Goal: Task Accomplishment & Management: Manage account settings

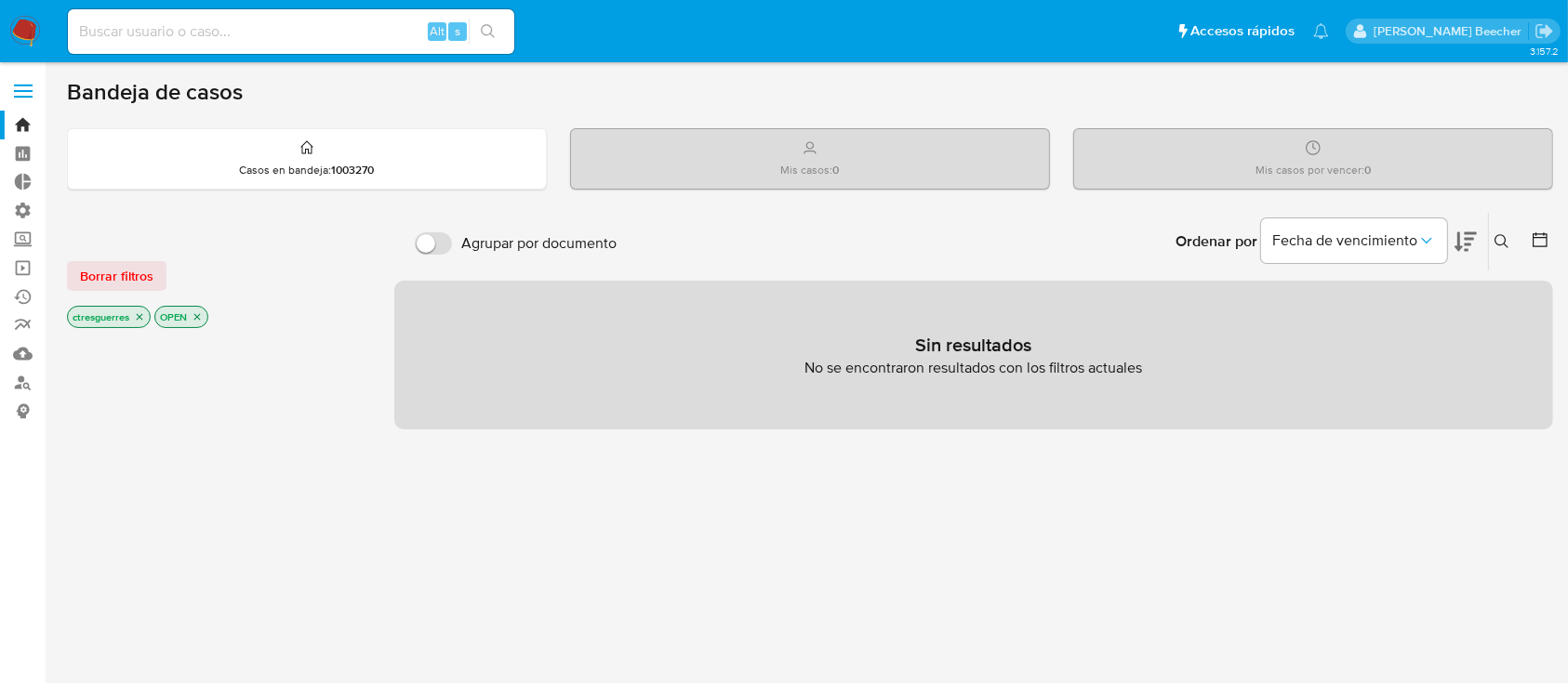
click at [15, 93] on label at bounding box center [23, 90] width 47 height 39
click at [0, 0] on input "checkbox" at bounding box center [0, 0] width 0 height 0
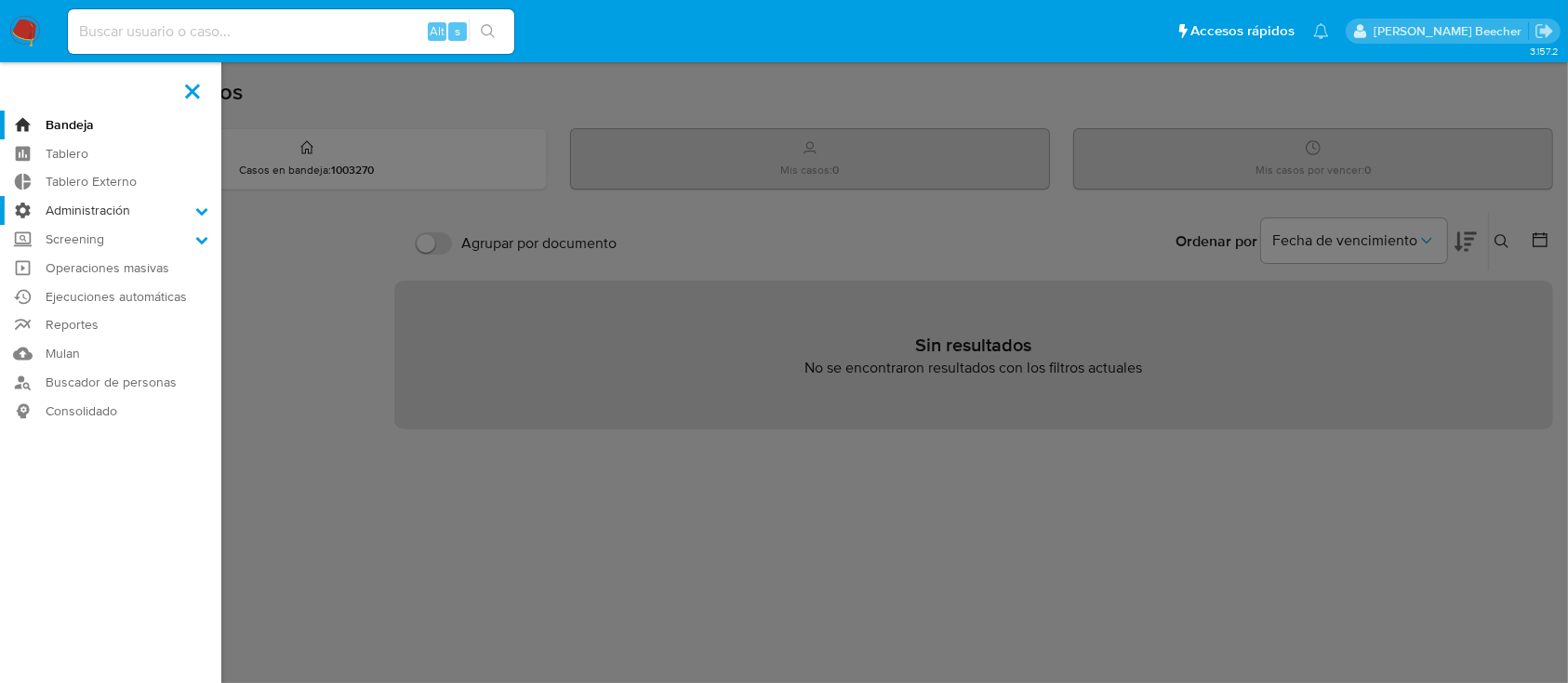
click at [113, 220] on label "Administración" at bounding box center [110, 211] width 221 height 28
click at [0, 0] on input "Administración" at bounding box center [0, 0] width 0 height 0
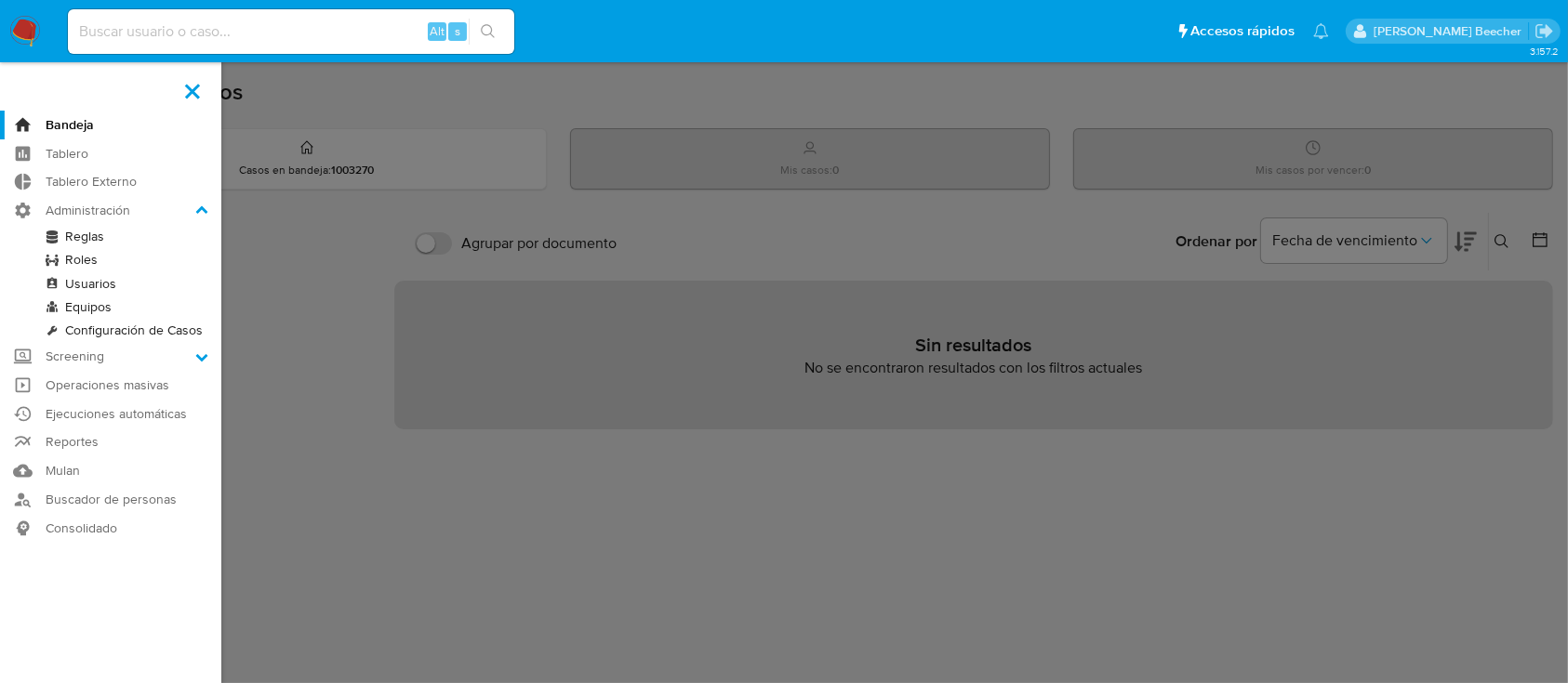
click at [82, 264] on link "Roles" at bounding box center [110, 260] width 221 height 23
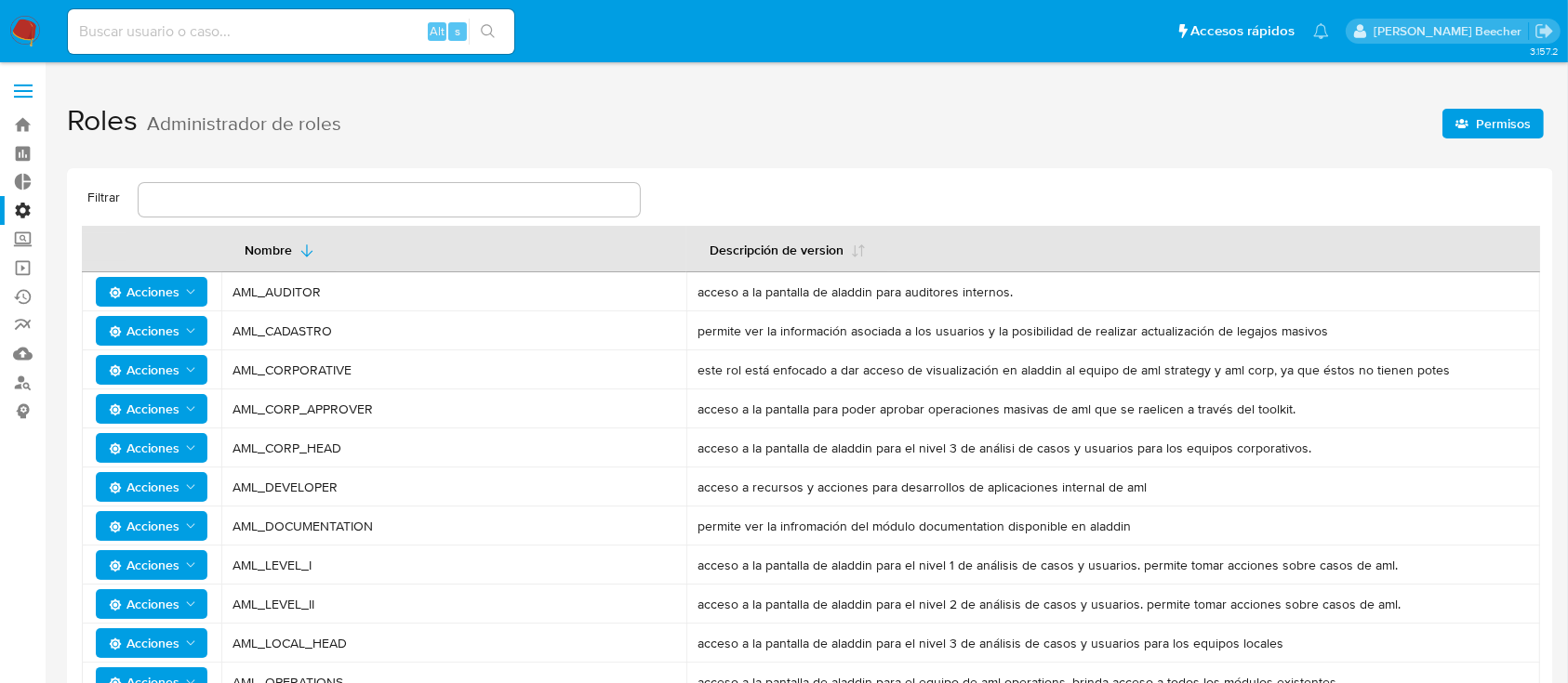
type input "a"
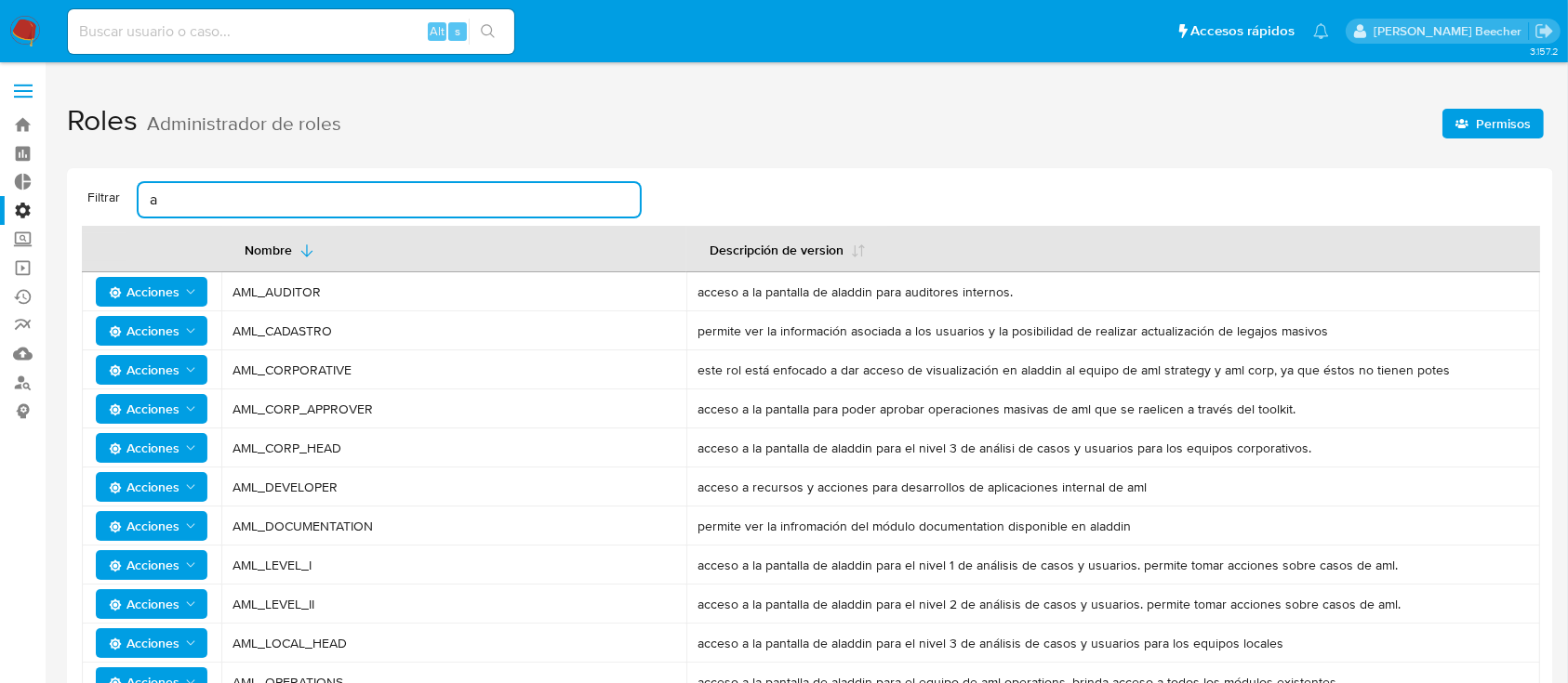
click at [276, 196] on input "a" at bounding box center [389, 199] width 501 height 24
click at [285, 203] on input "text" at bounding box center [389, 199] width 501 height 24
click at [27, 86] on label at bounding box center [23, 90] width 47 height 39
click at [0, 0] on input "checkbox" at bounding box center [0, 0] width 0 height 0
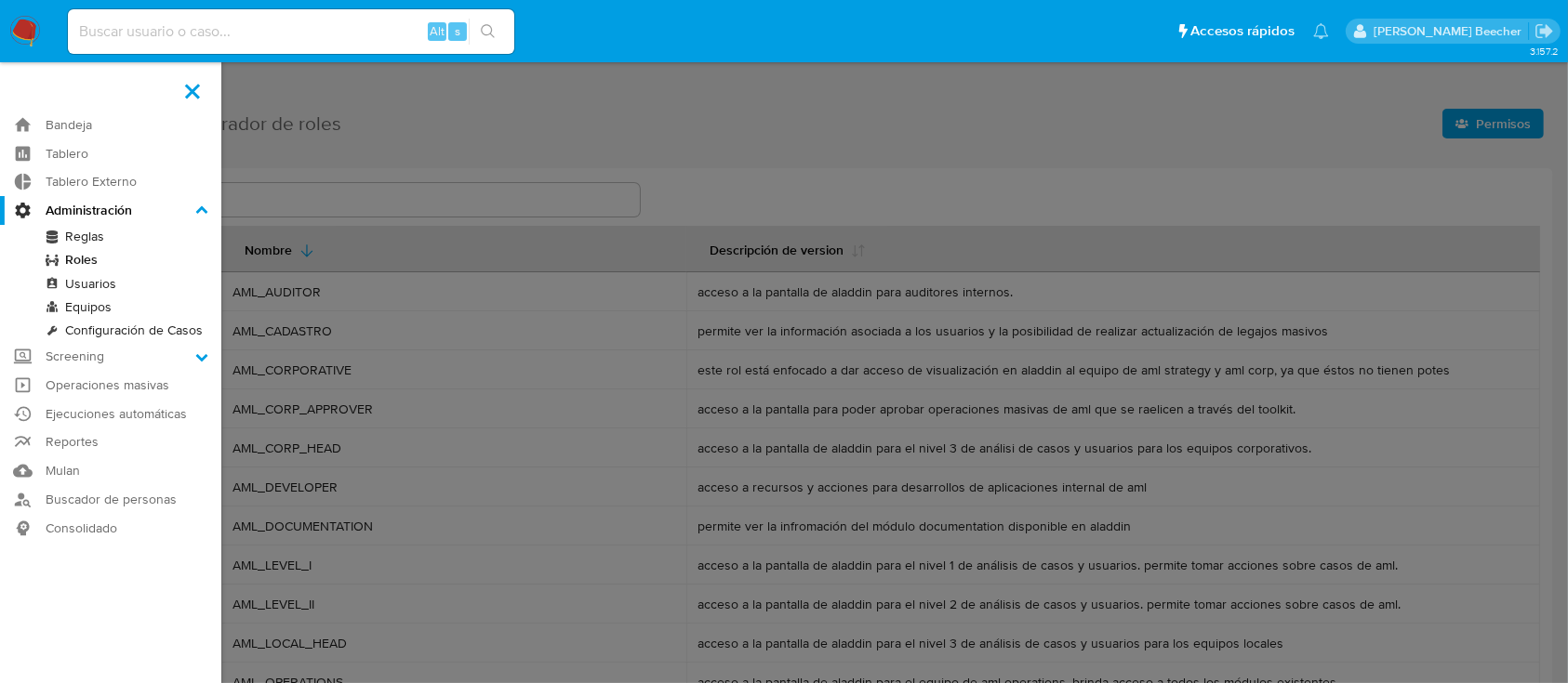
click at [1415, 130] on label at bounding box center [784, 342] width 1568 height 683
click at [0, 0] on input "checkbox" at bounding box center [0, 0] width 0 height 0
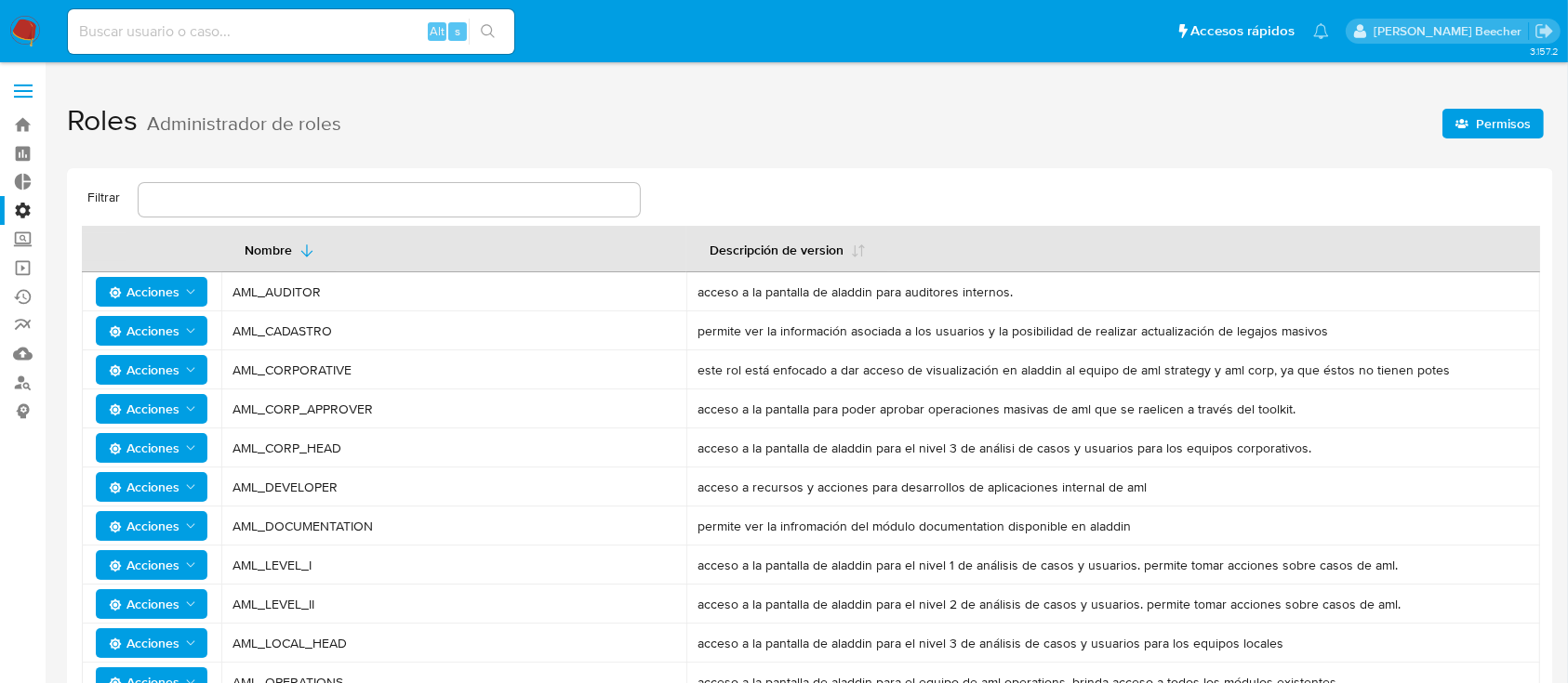
click at [1484, 118] on span "Permisos" at bounding box center [1503, 123] width 55 height 29
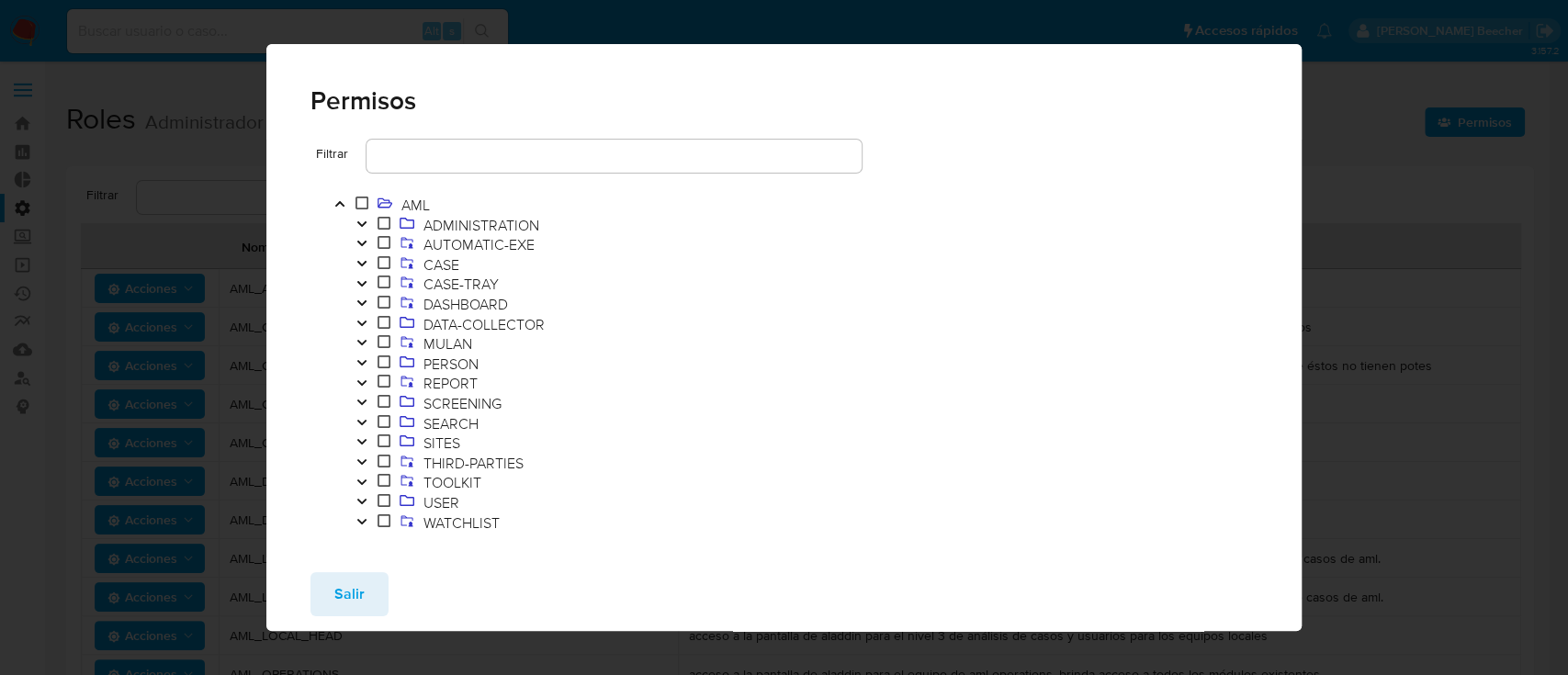
click at [97, 142] on div "Permisos Filtrar AML ADMINISTRATION AUTOMATIC-EXE CASE CASE-TRAY DASHBOARD DATA…" at bounding box center [784, 338] width 1568 height 675
click at [363, 594] on button "Salir" at bounding box center [349, 593] width 78 height 44
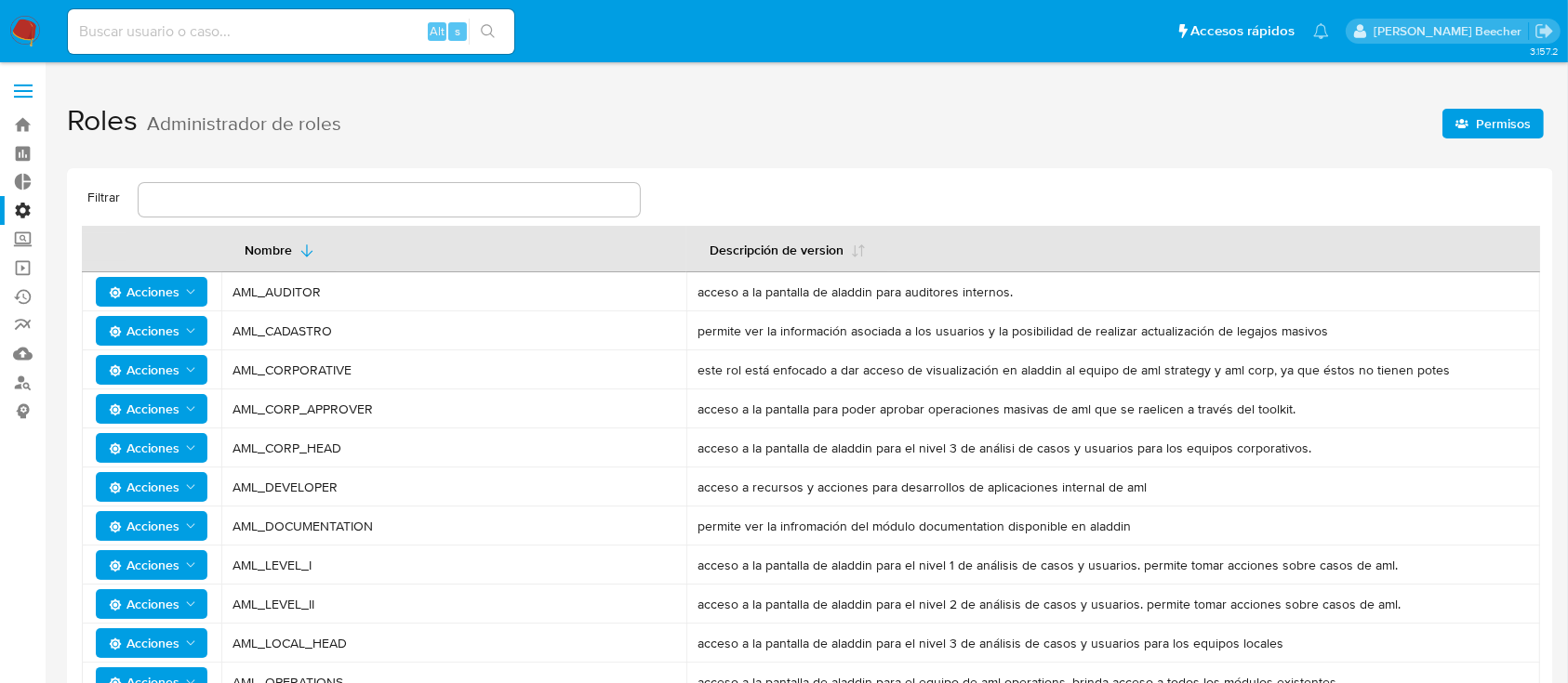
click at [23, 93] on label at bounding box center [23, 90] width 47 height 39
click at [0, 0] on input "checkbox" at bounding box center [0, 0] width 0 height 0
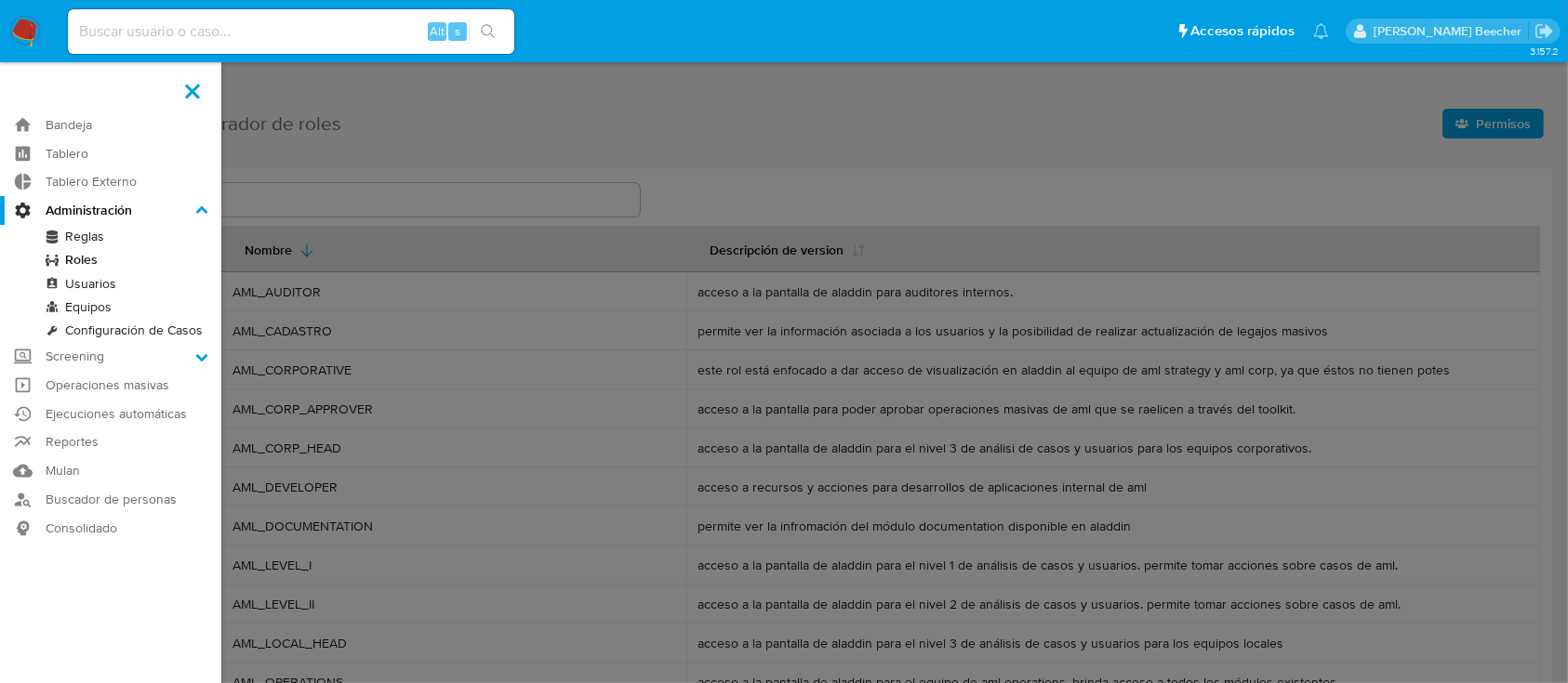
click at [103, 282] on link "Usuarios" at bounding box center [110, 284] width 221 height 23
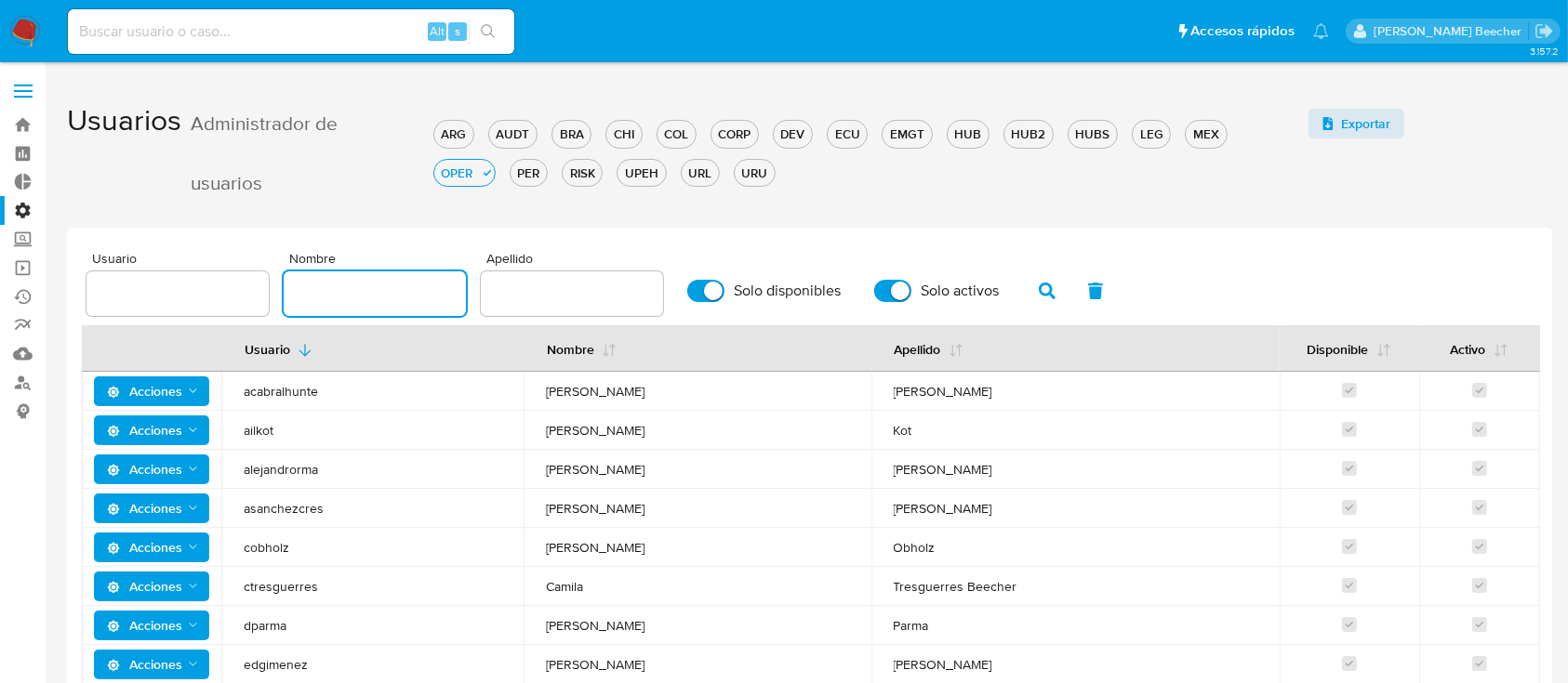
click at [354, 295] on input "text" at bounding box center [375, 293] width 182 height 24
type input "adriano"
click at [580, 128] on div "BRA" at bounding box center [571, 134] width 38 height 18
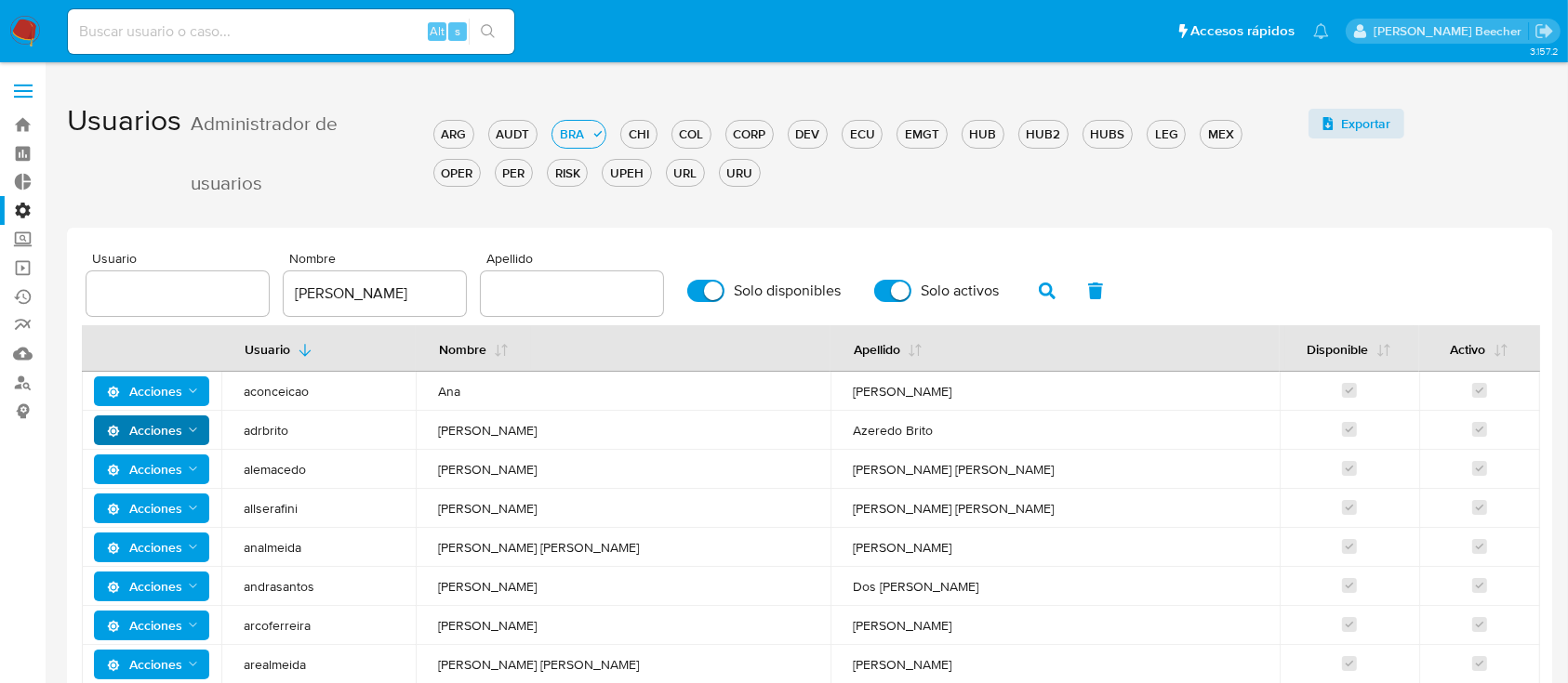
click at [195, 428] on icon "Acciones" at bounding box center [194, 431] width 15 height 15
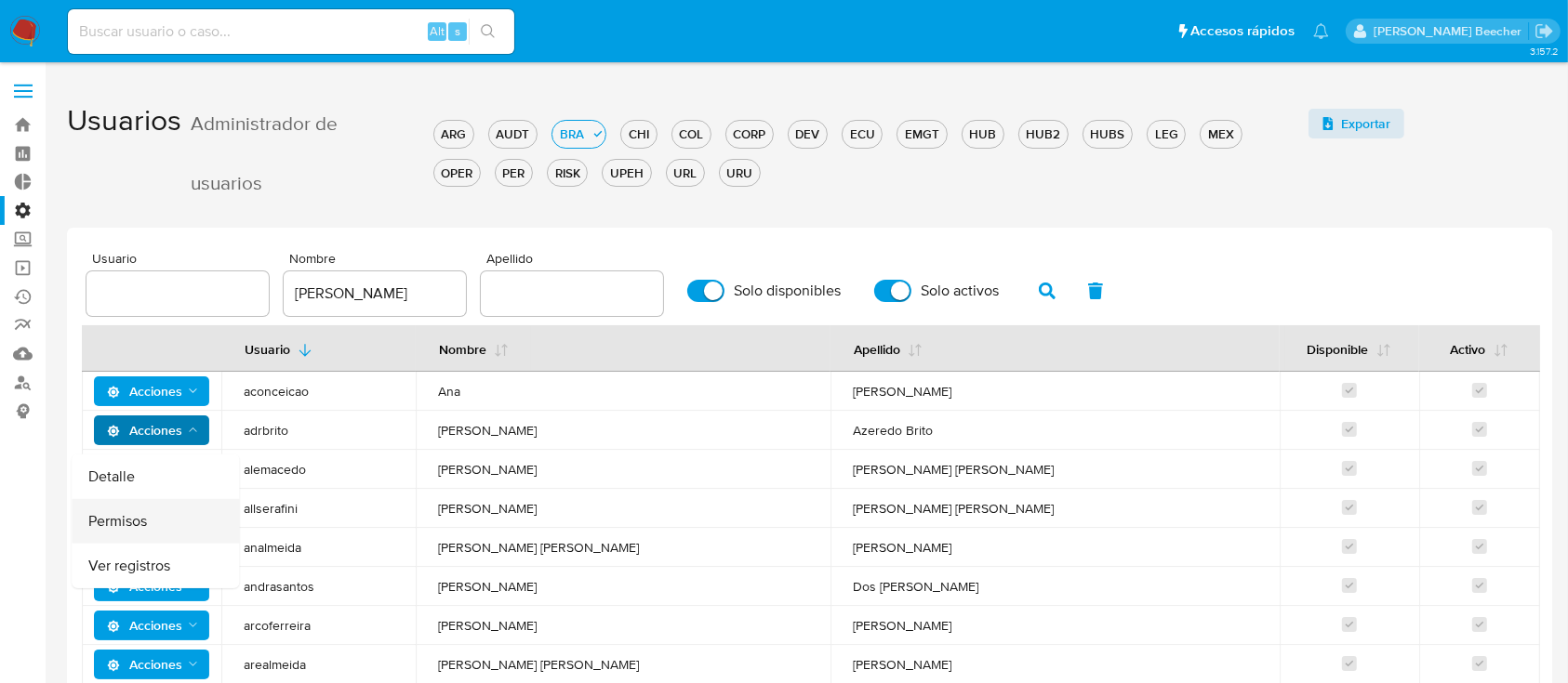
click at [174, 517] on button "Permisos" at bounding box center [155, 521] width 167 height 45
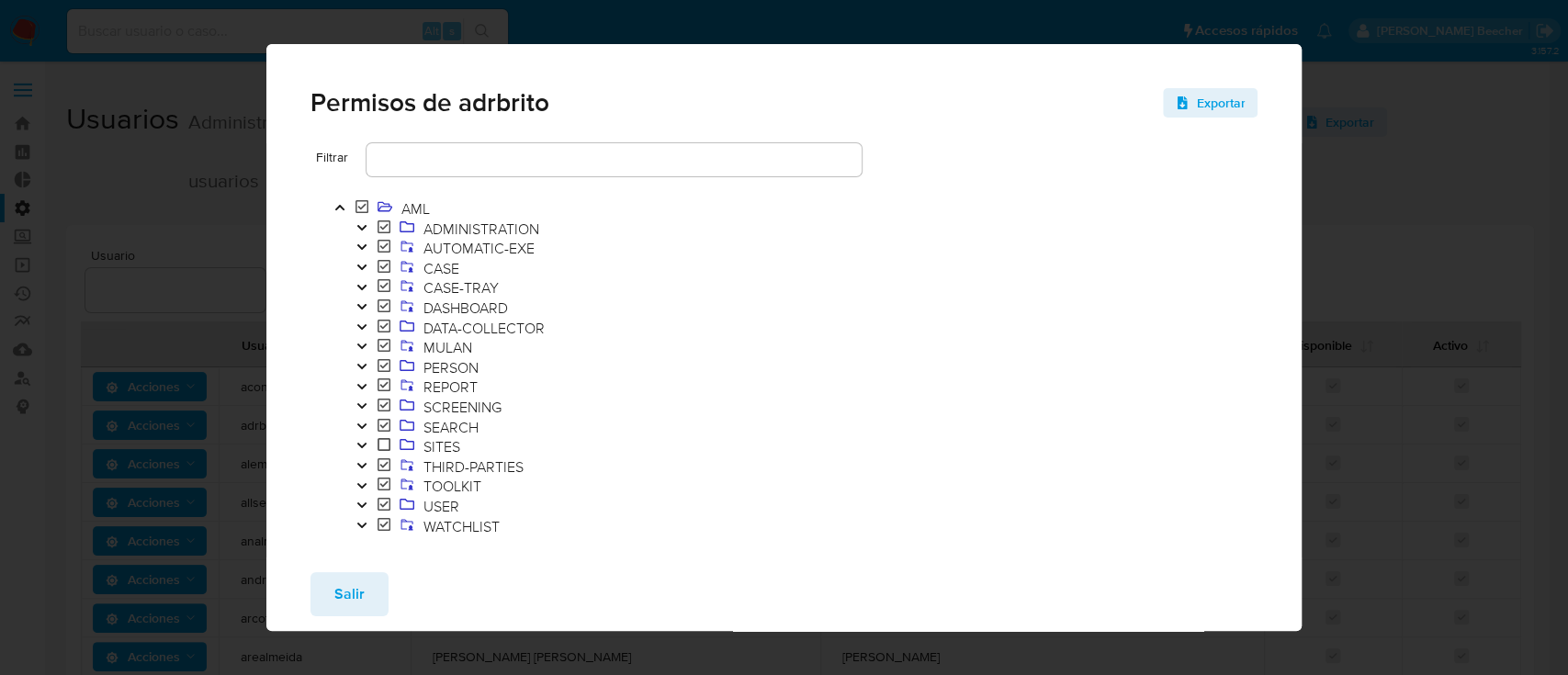
scroll to position [65, 0]
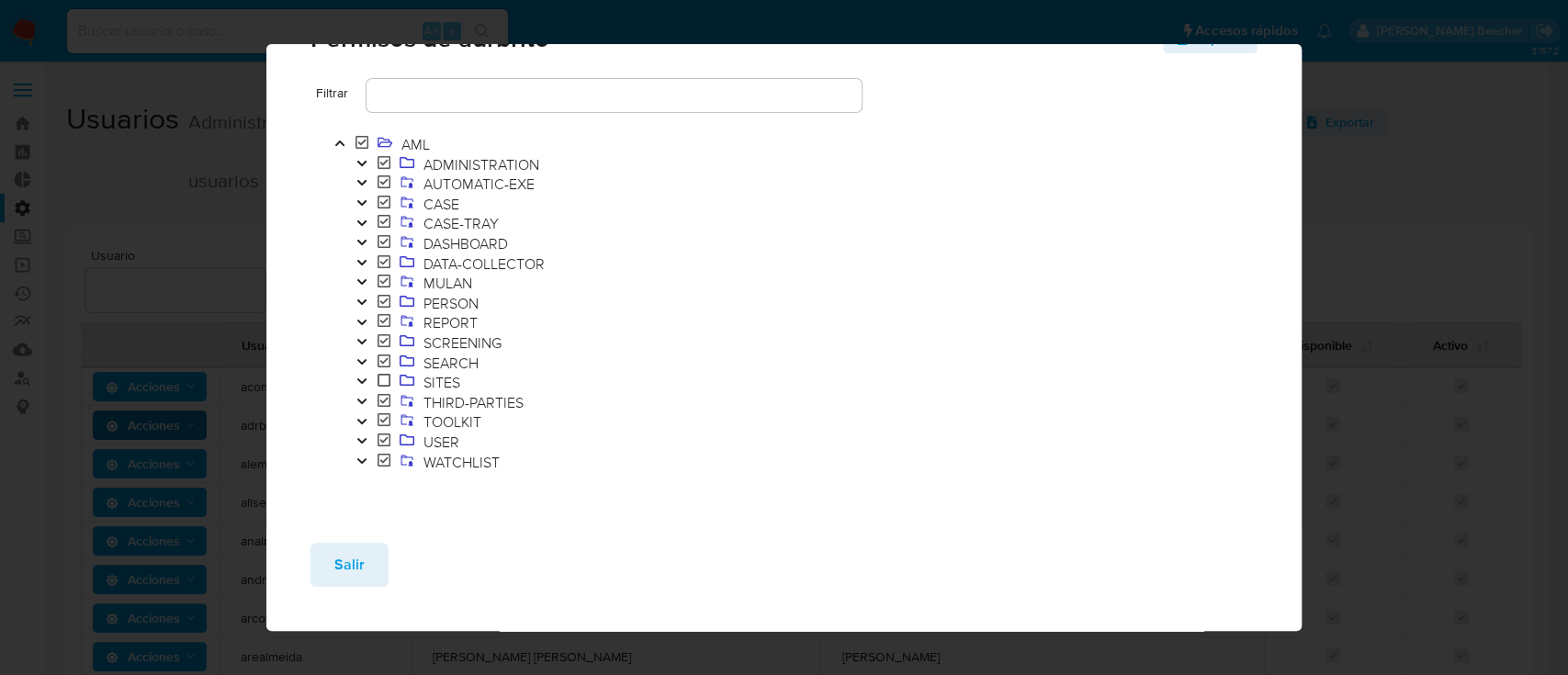
click at [203, 532] on div "Permisos de adrbrito Exportar Filtrar AML ADMINISTRATION AUTOMATIC-EXE CASE CAS…" at bounding box center [784, 338] width 1568 height 675
click at [343, 580] on span "Salir" at bounding box center [350, 564] width 30 height 40
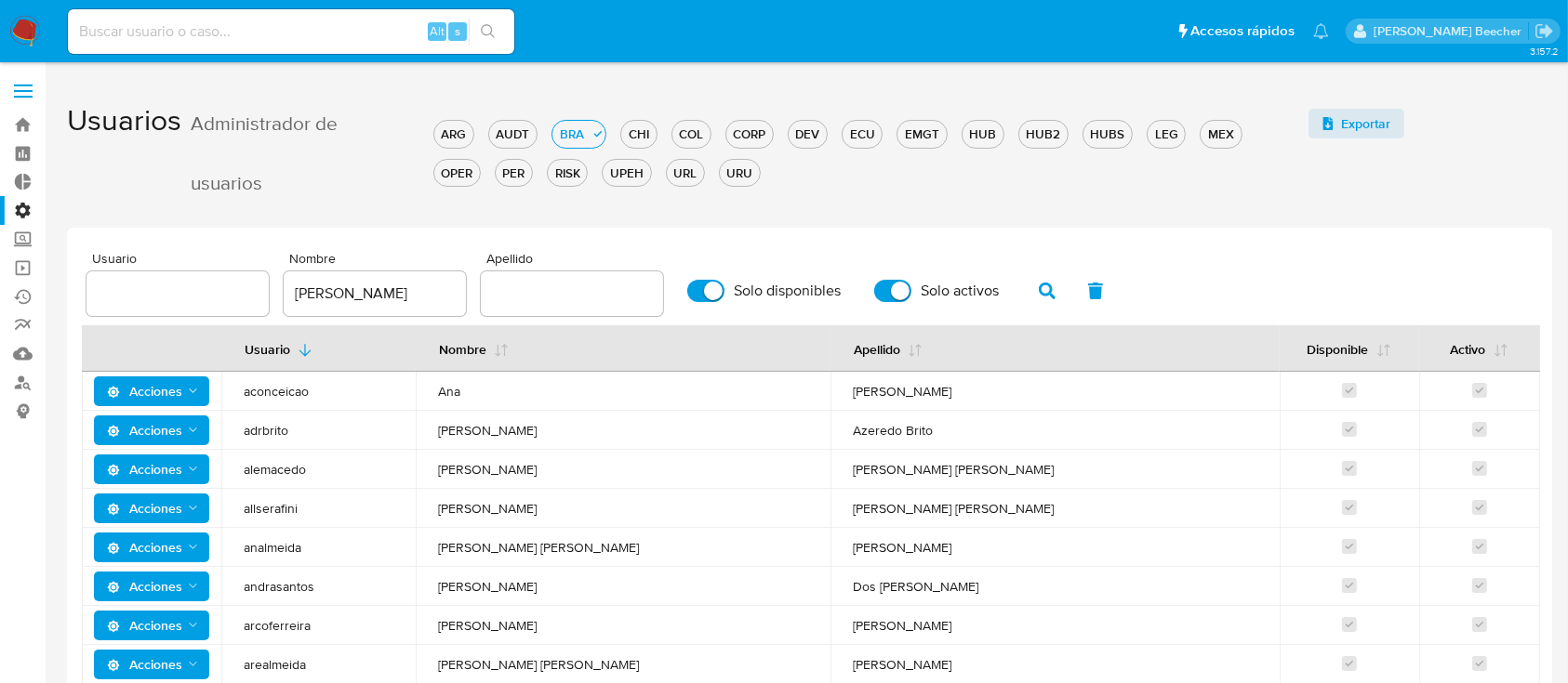
click at [184, 424] on span "Acciones" at bounding box center [154, 430] width 94 height 26
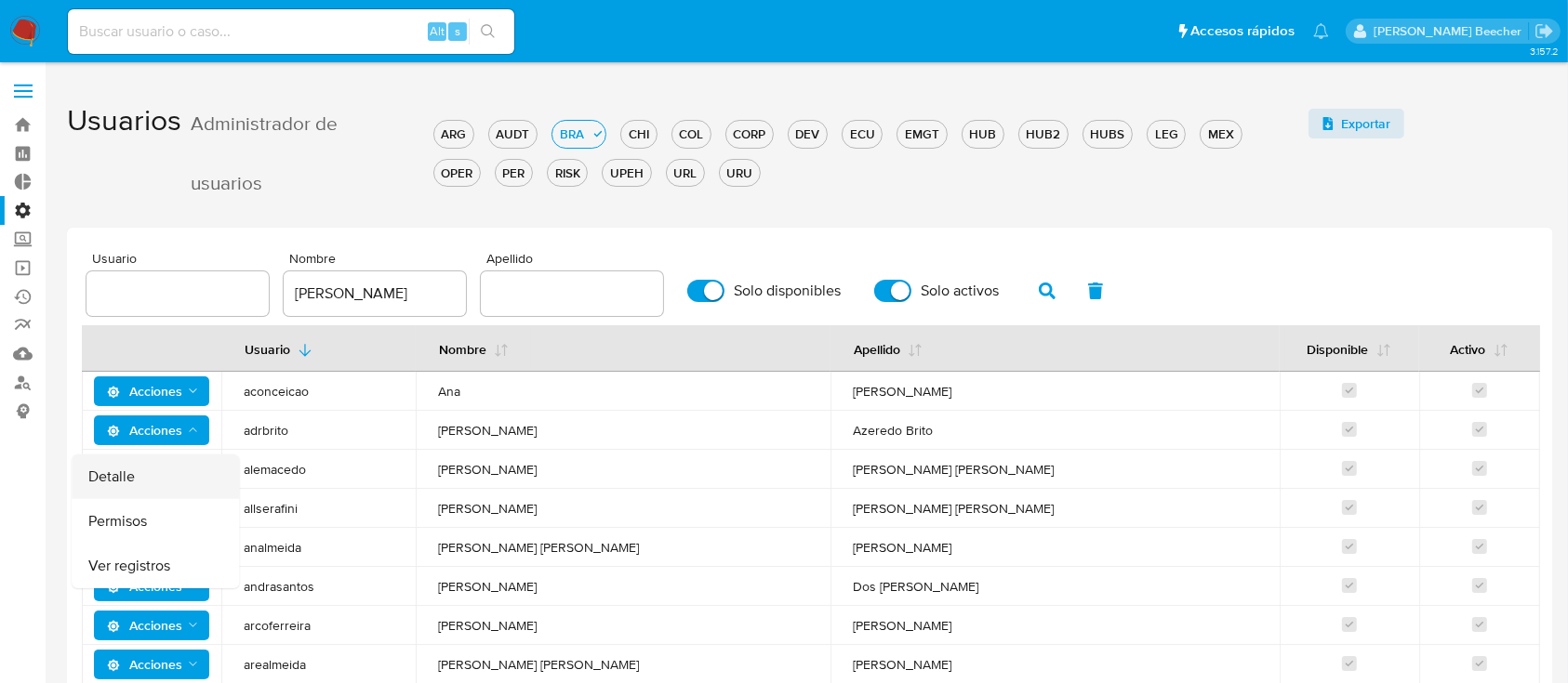
click at [142, 474] on button "Detalle" at bounding box center [155, 476] width 167 height 45
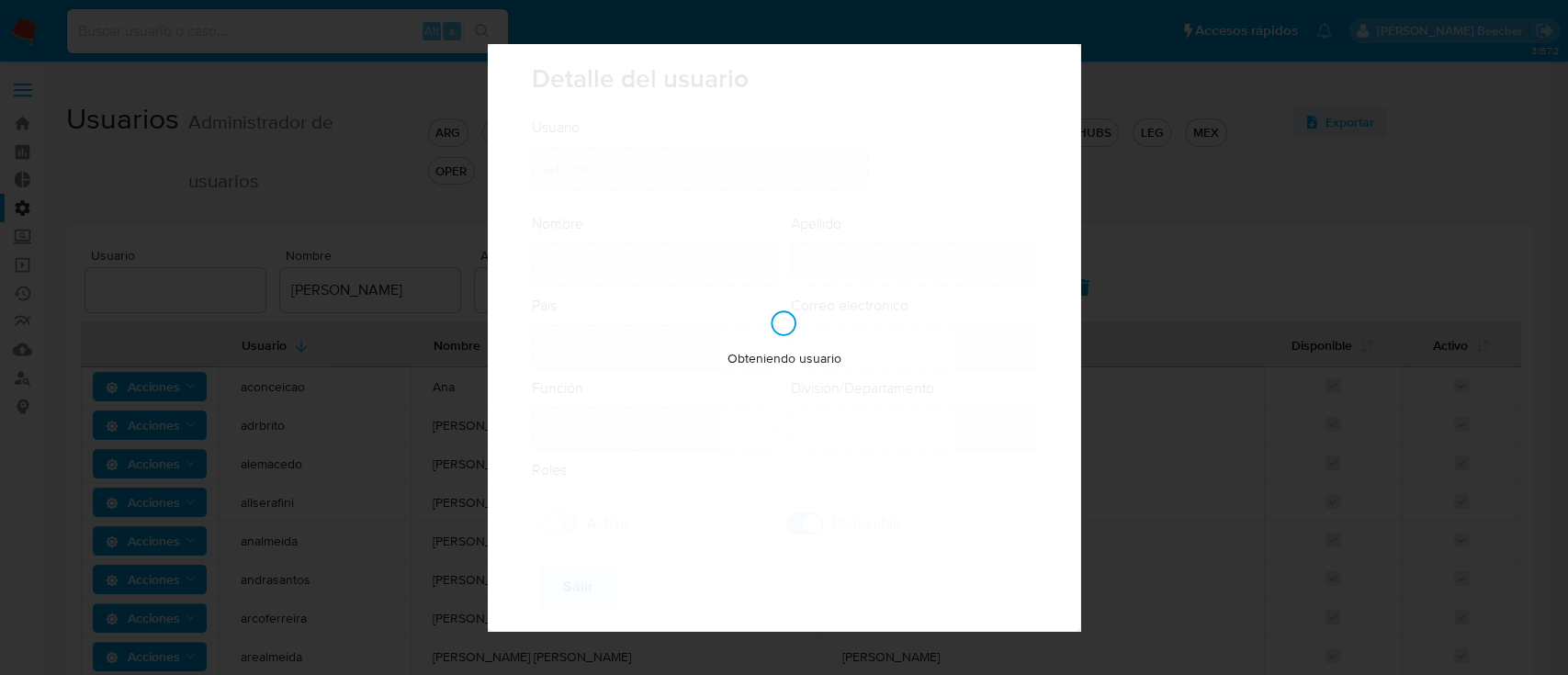
type input "Adriano"
type input "Azeredo Brito"
type input "Brazil"
type input "adriano.brito@mercadolivre.com"
type input "Supervisor (80001637)"
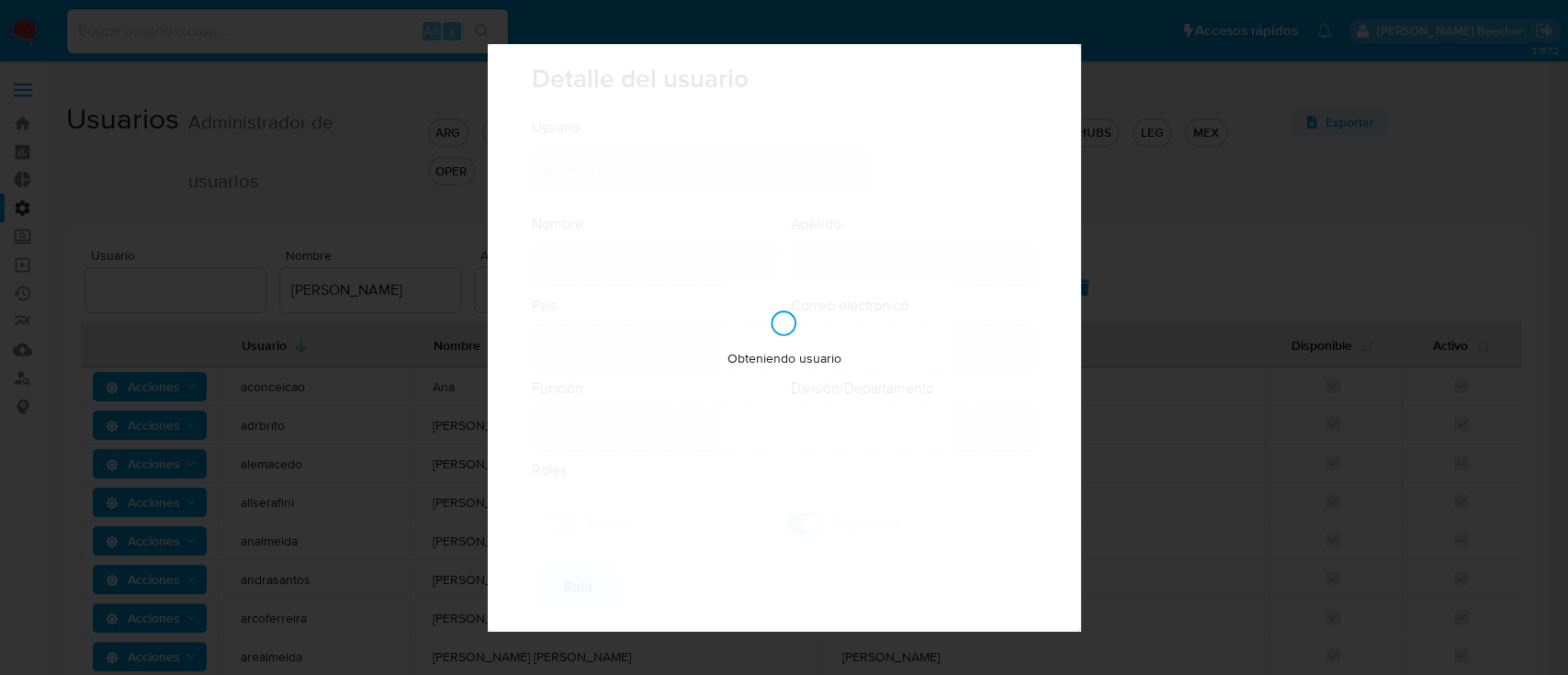
type input "Risk & Compliance AML Countries"
checkbox input "true"
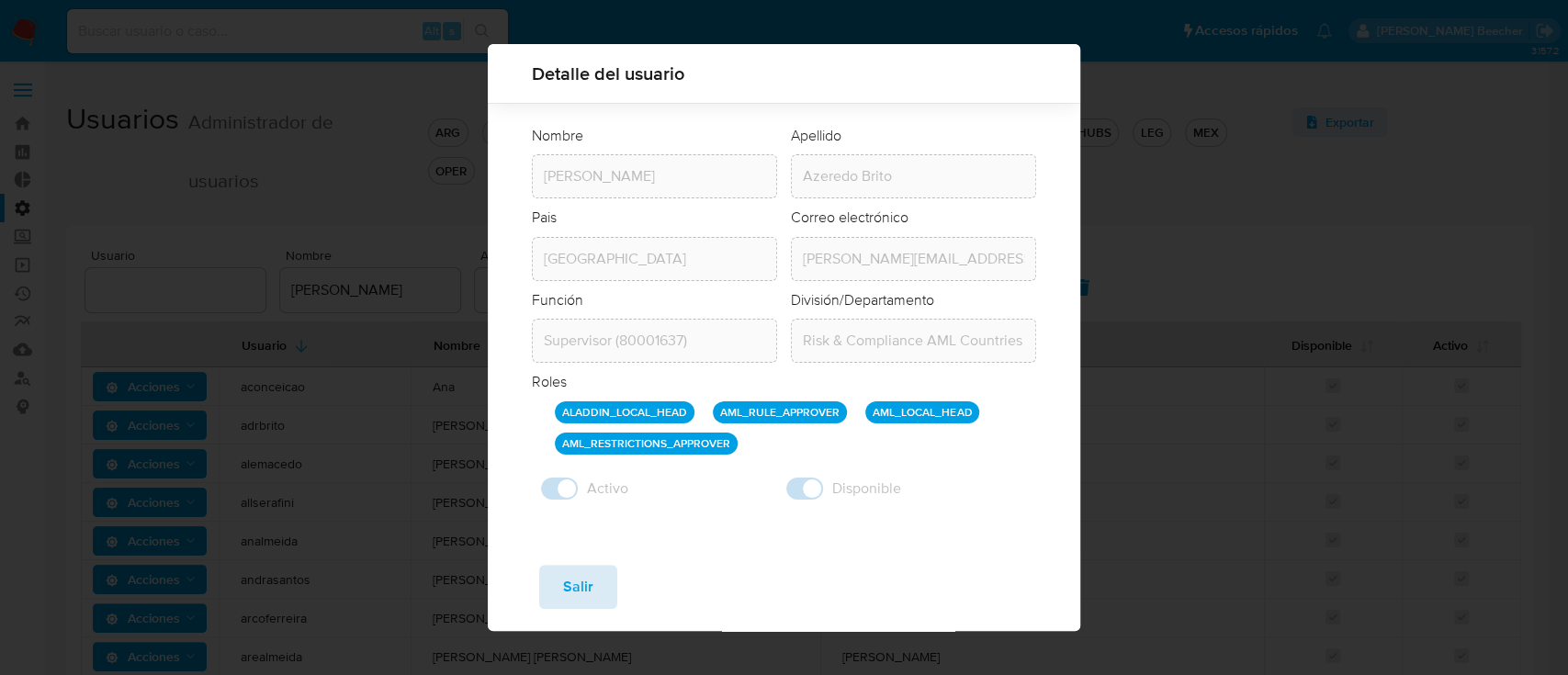
click at [576, 584] on span "Salir" at bounding box center [578, 587] width 30 height 40
checkbox input "false"
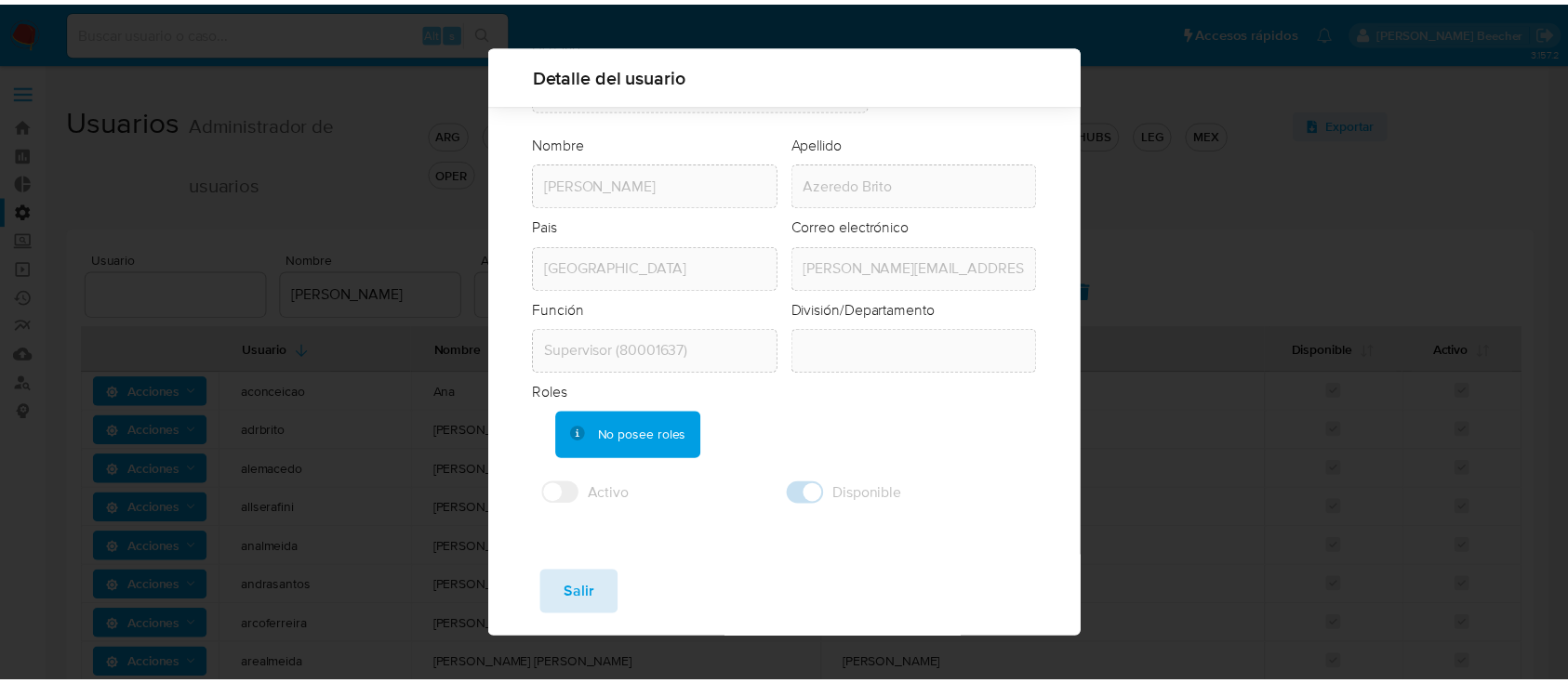
scroll to position [68, 0]
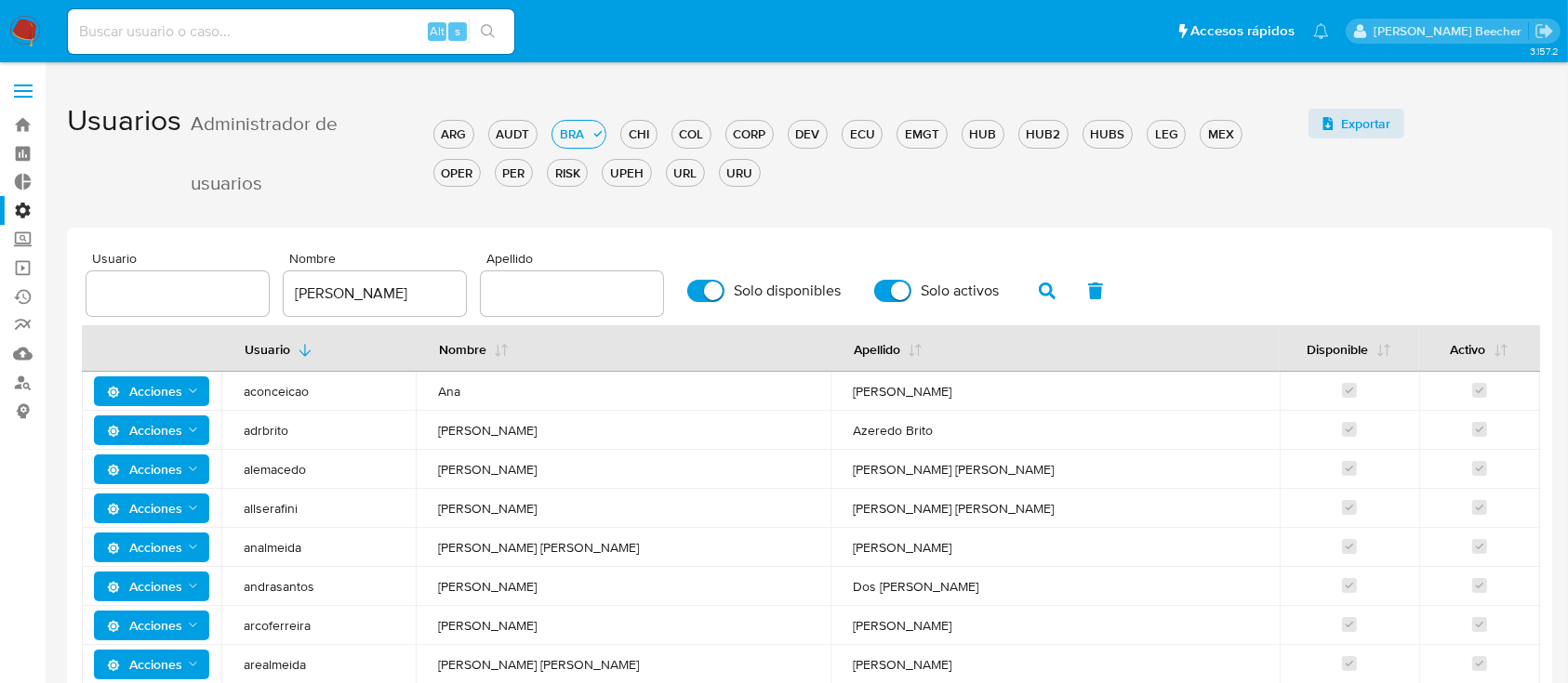
click at [28, 79] on label at bounding box center [23, 90] width 47 height 39
click at [0, 0] on input "checkbox" at bounding box center [0, 0] width 0 height 0
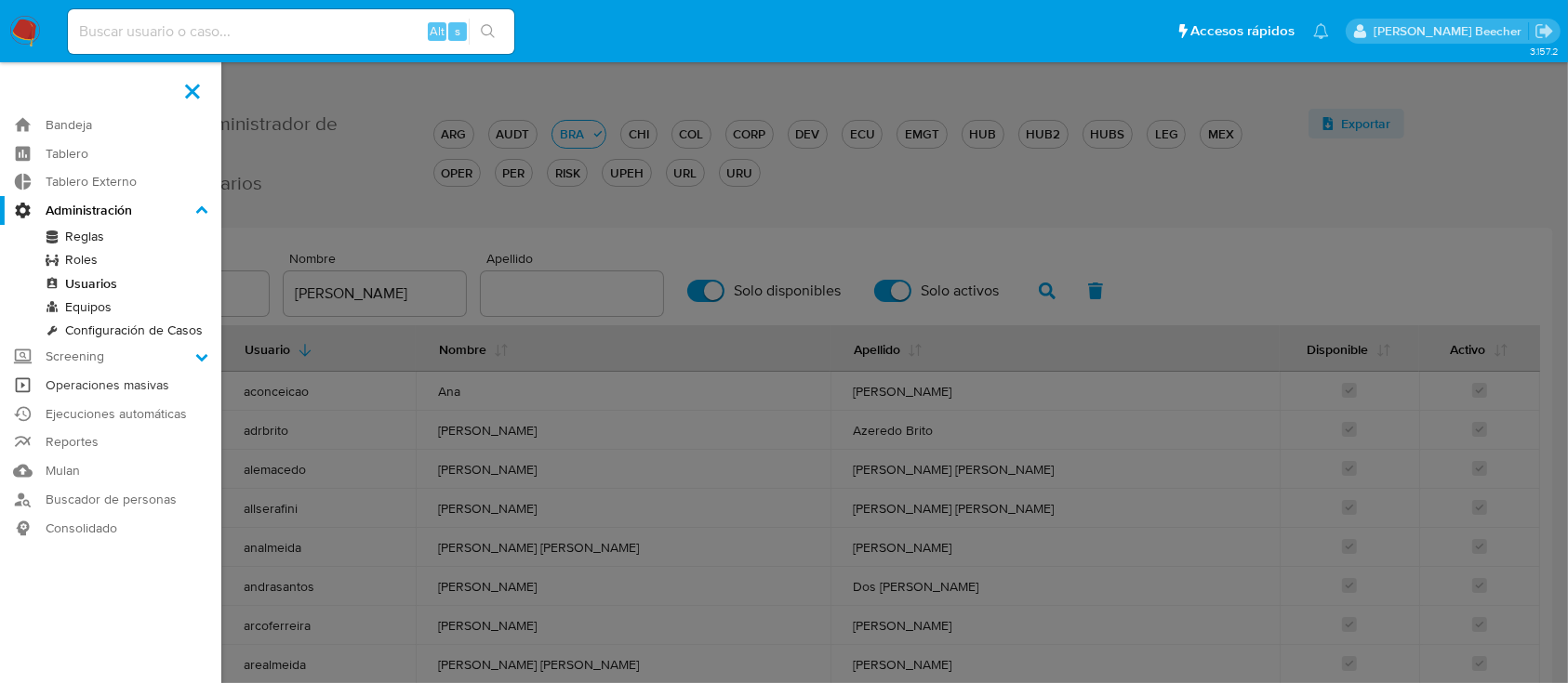
click at [82, 378] on link "Operaciones masivas" at bounding box center [110, 385] width 221 height 28
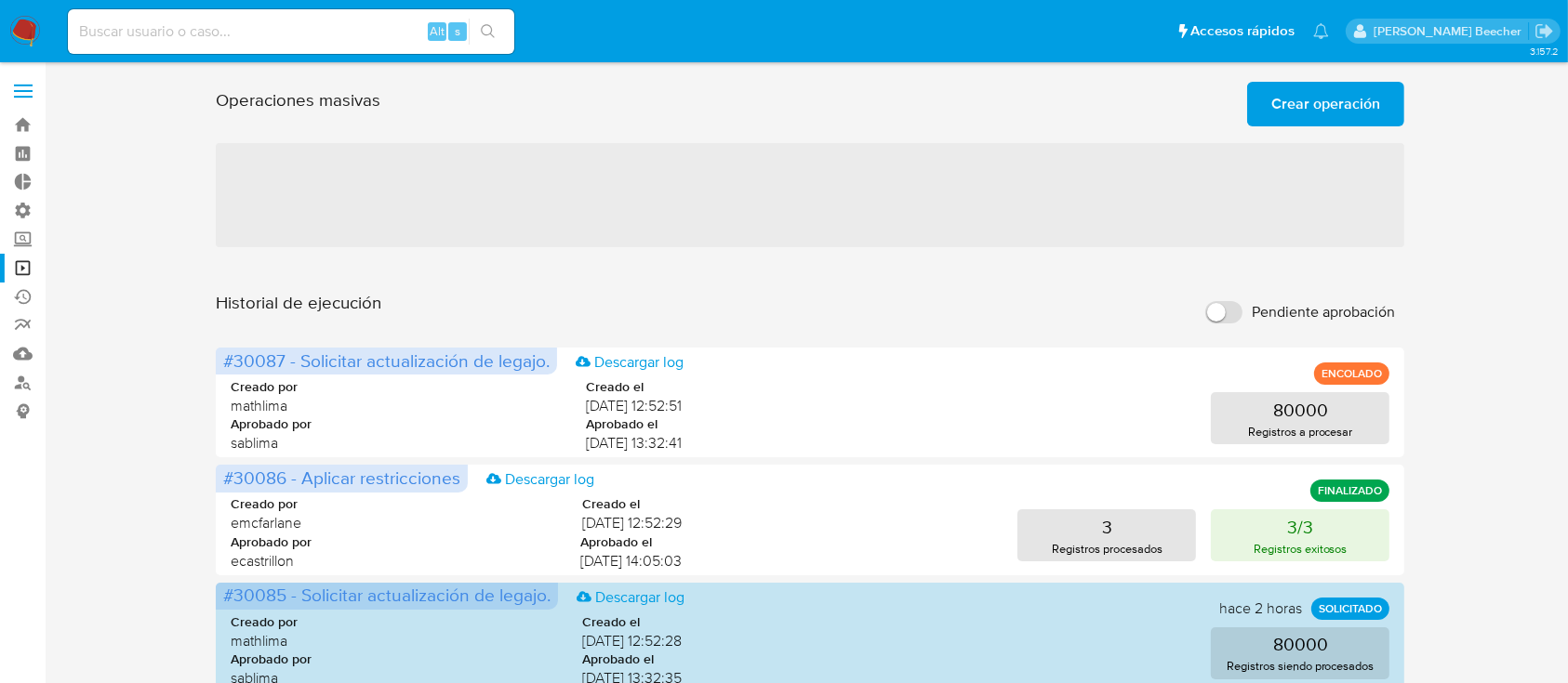
click at [1358, 118] on span "Crear operación" at bounding box center [1325, 103] width 109 height 41
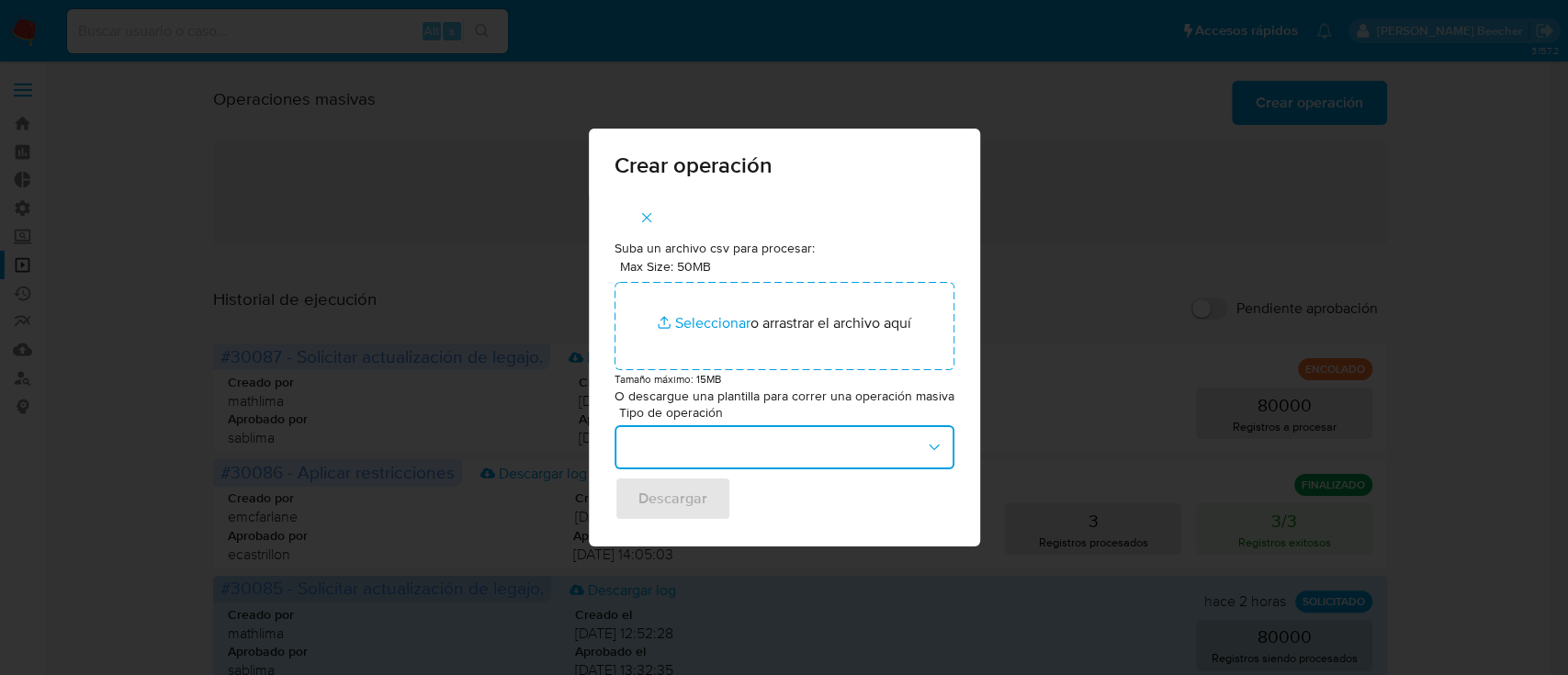
click at [759, 452] on button "button" at bounding box center [784, 447] width 340 height 44
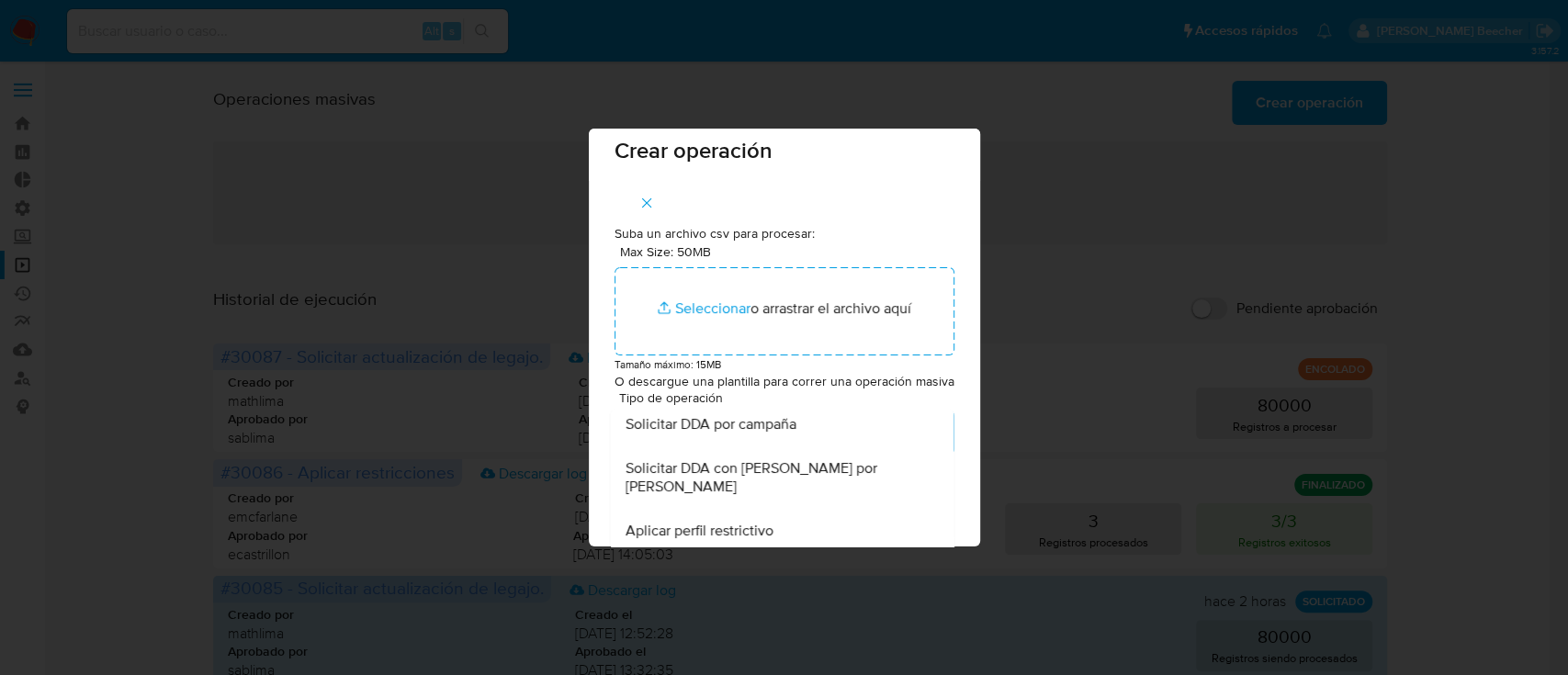
scroll to position [153, 0]
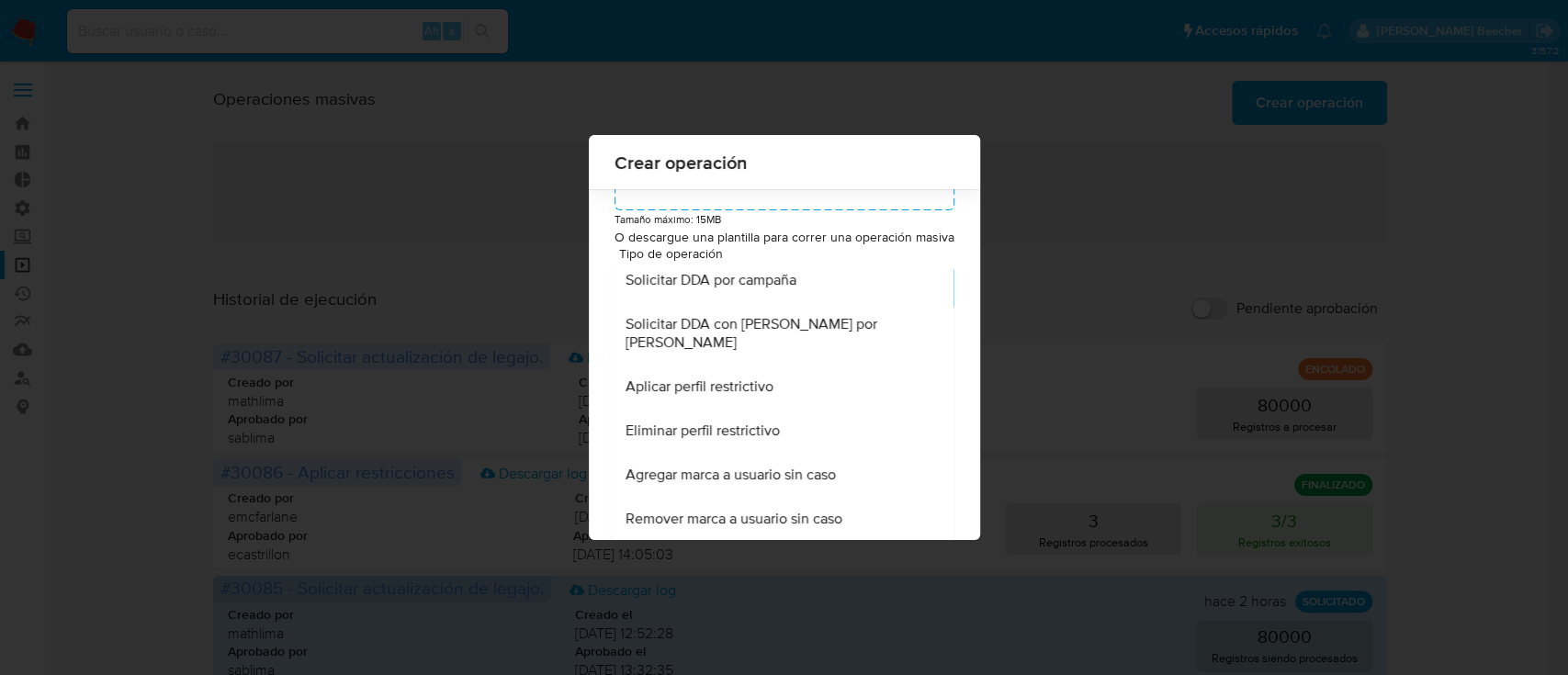
click at [822, 475] on span "Agregar marca a usuario sin caso" at bounding box center [729, 475] width 210 height 19
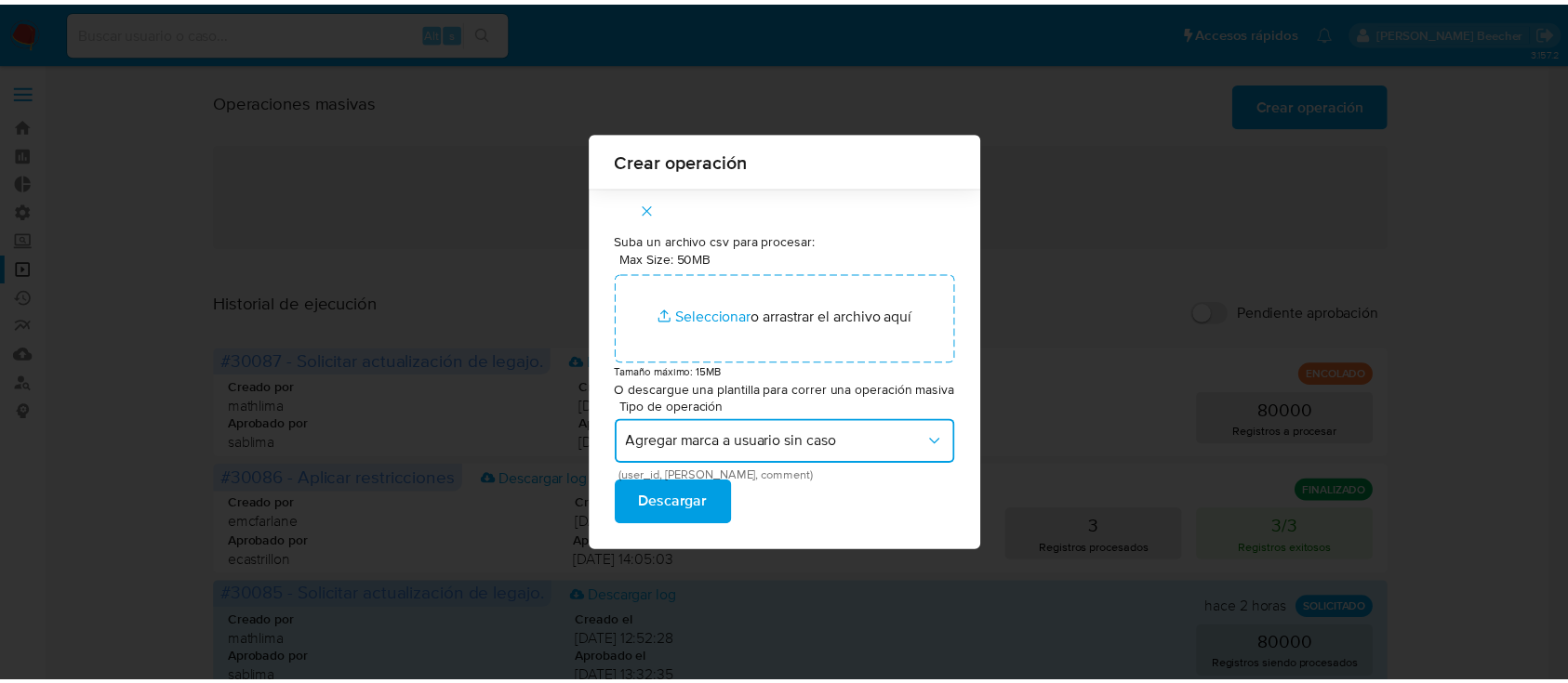
scroll to position [0, 0]
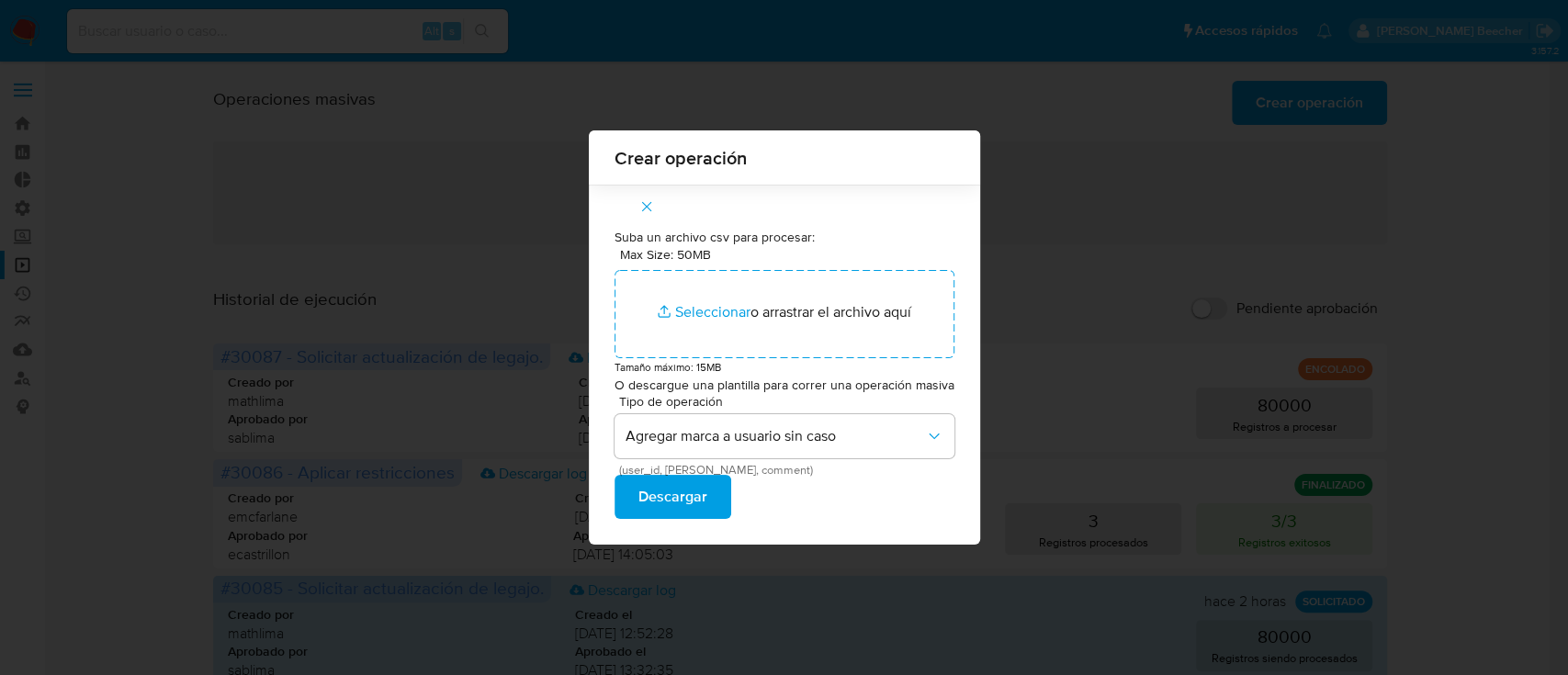
click at [673, 494] on span "Descargar" at bounding box center [672, 497] width 68 height 40
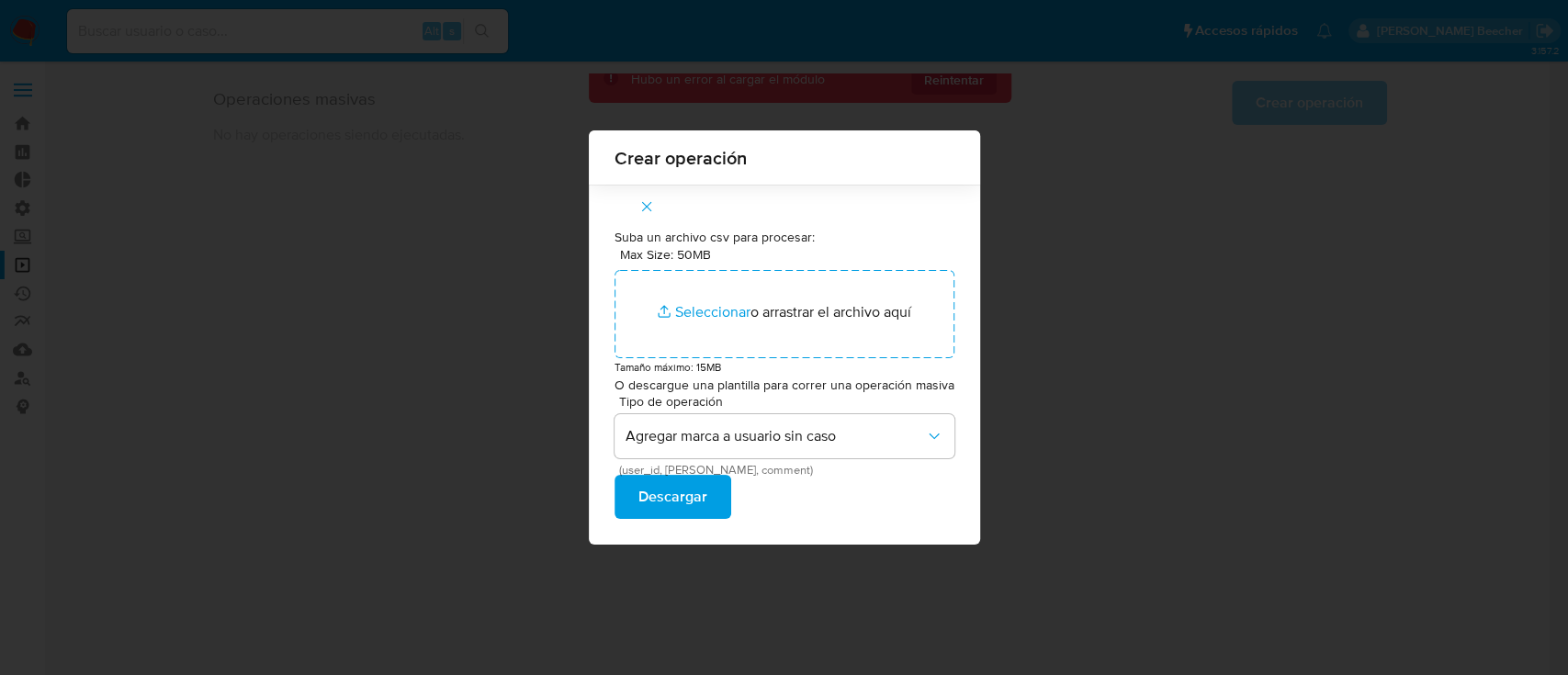
click at [357, 429] on div "Crear operación Suba un archivo csv para procesar: Max Size: 50MB Seleccionar a…" at bounding box center [784, 338] width 1568 height 675
click at [643, 202] on icon "button" at bounding box center [647, 207] width 17 height 17
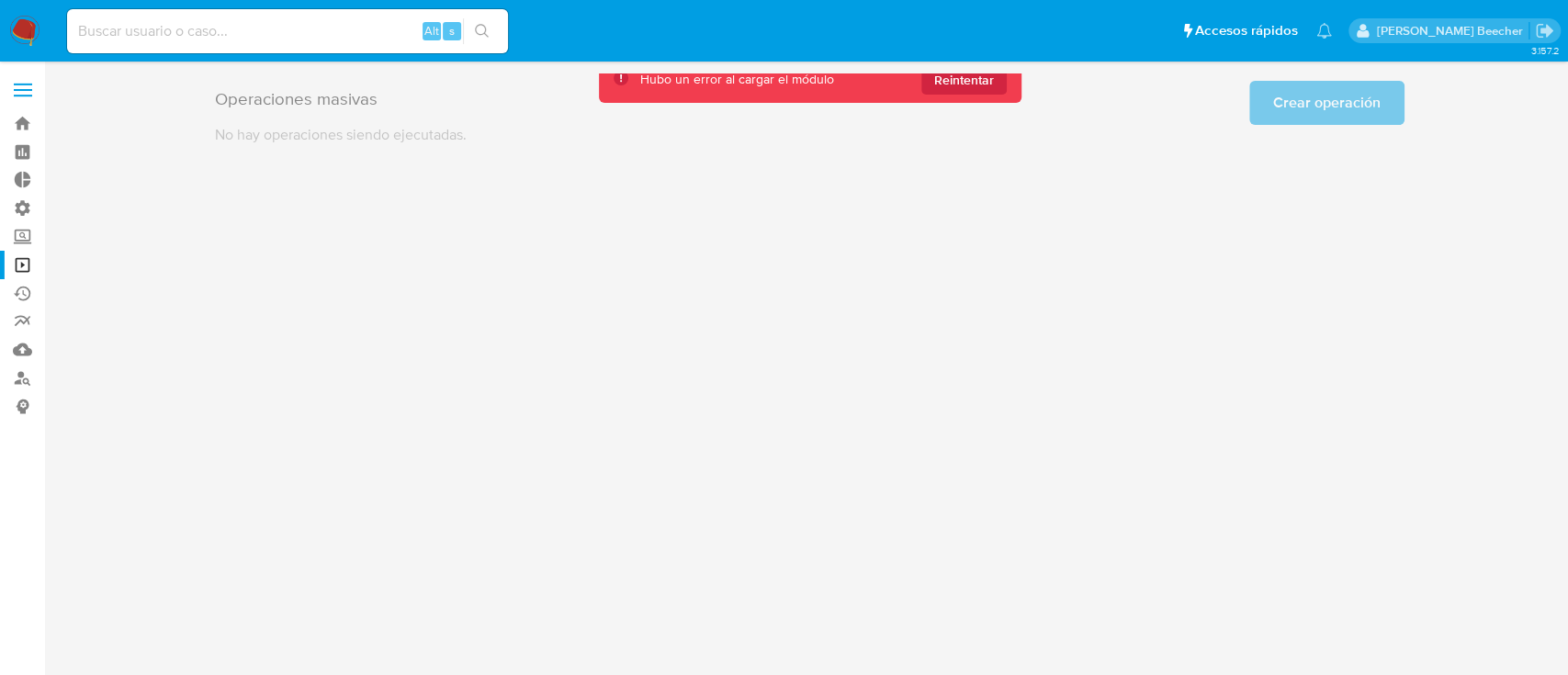
click at [267, 55] on div "Alt s" at bounding box center [288, 31] width 441 height 52
click at [218, 37] on input at bounding box center [288, 31] width 441 height 23
type input "[EMAIL_ADDRESS][DOMAIN_NAME]"
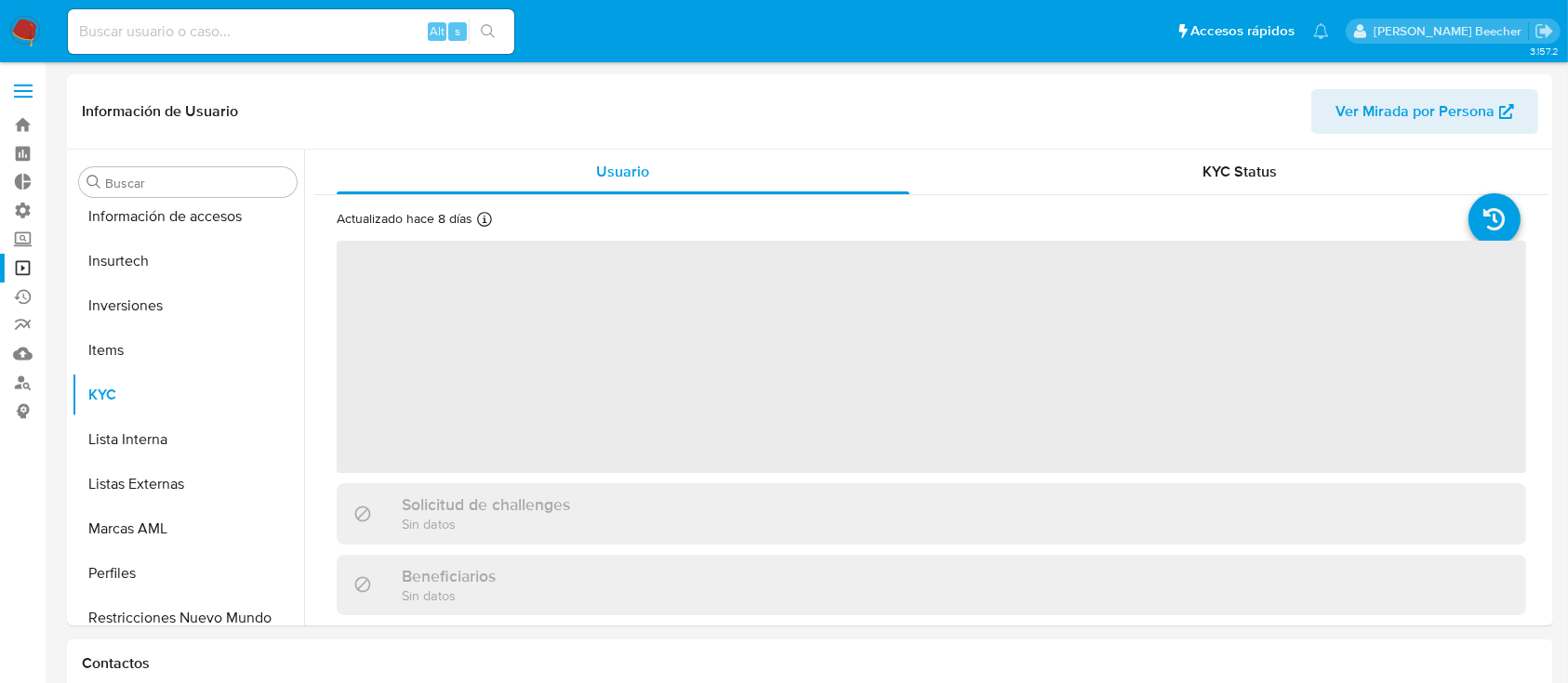
scroll to position [875, 0]
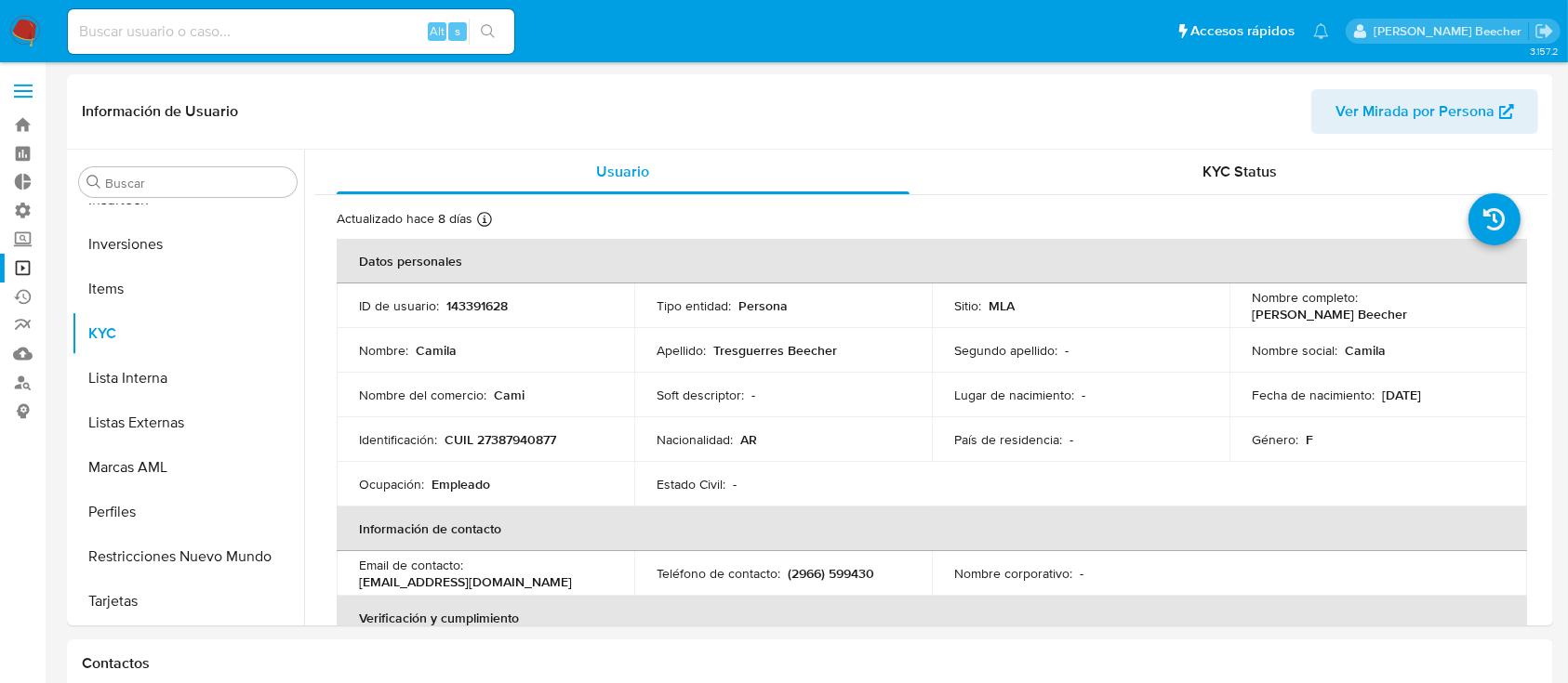
select select "10"
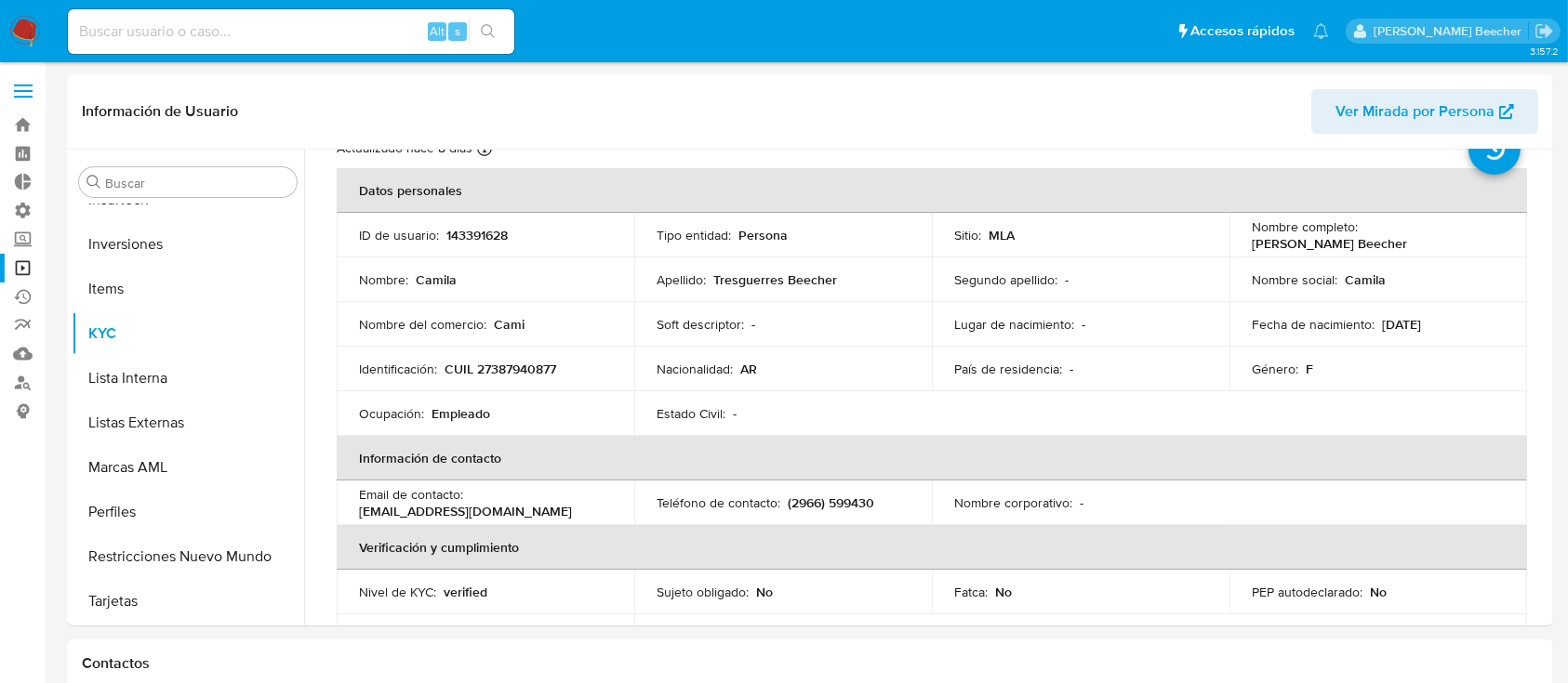
scroll to position [0, 0]
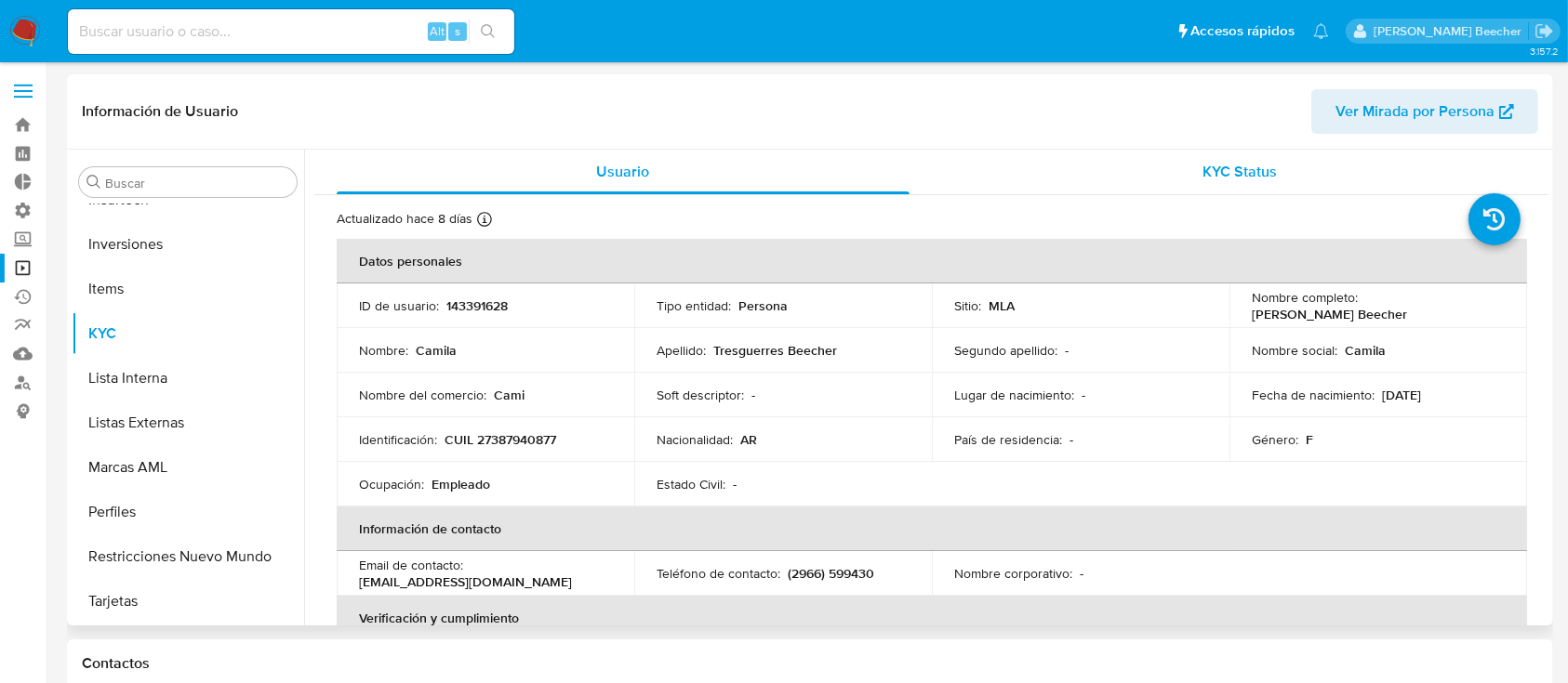
click at [1261, 180] on span "KYC Status" at bounding box center [1240, 172] width 74 height 22
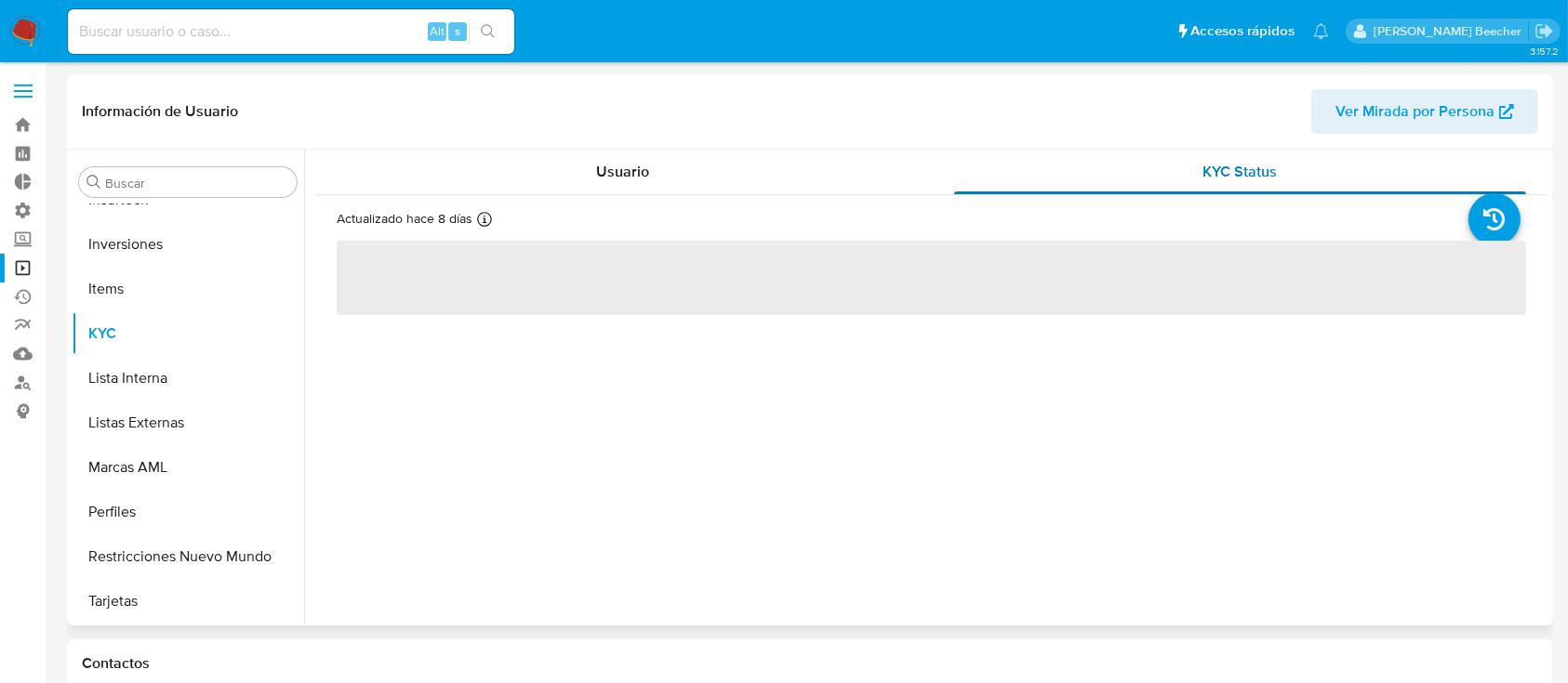
click at [1261, 180] on span "KYC Status" at bounding box center [1240, 172] width 74 height 22
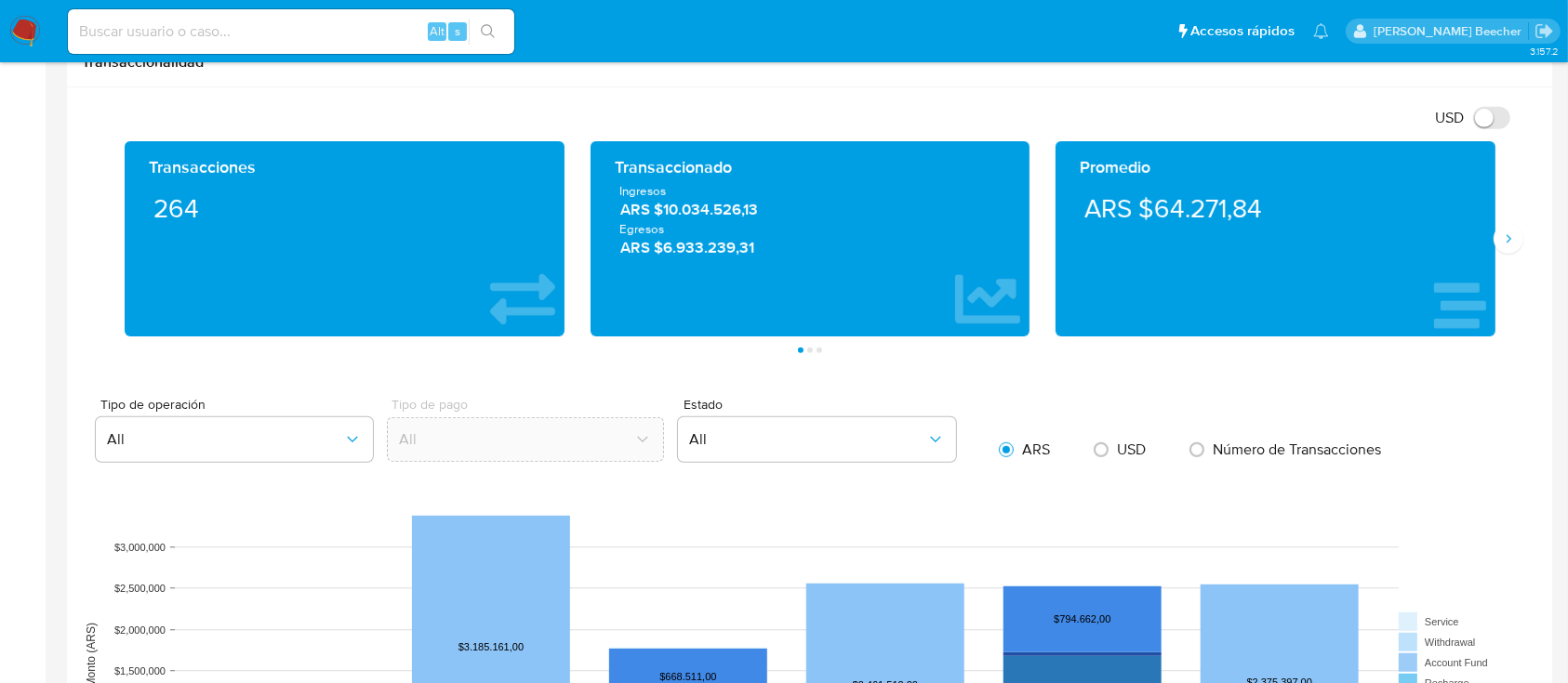
scroll to position [970, 0]
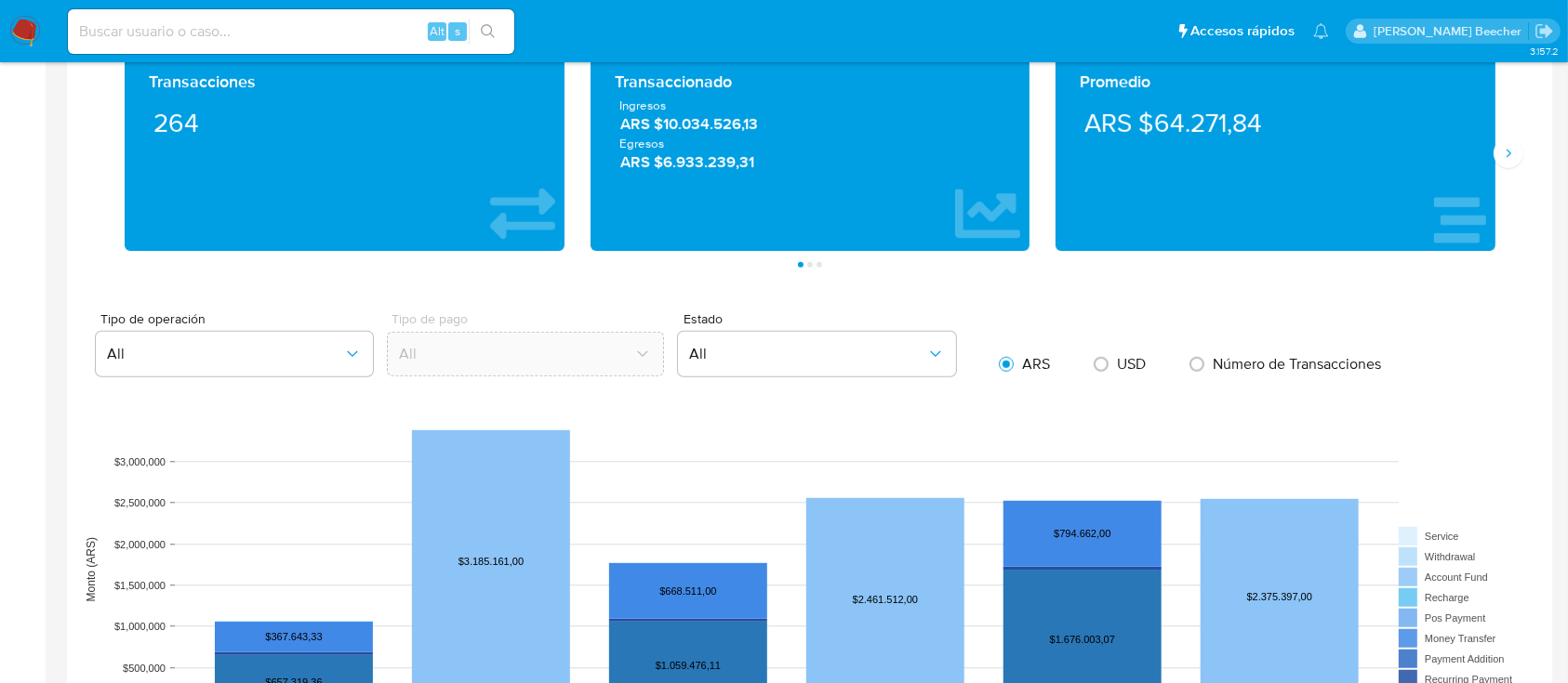
click at [804, 263] on li "Página 1" at bounding box center [801, 265] width 9 height 6
click at [812, 266] on li "Página 2" at bounding box center [811, 265] width 9 height 6
click at [808, 265] on button "Página 2" at bounding box center [810, 265] width 6 height 6
click at [822, 265] on li "Página 3" at bounding box center [819, 265] width 9 height 6
click at [1503, 150] on icon "Siguiente" at bounding box center [1508, 154] width 15 height 15
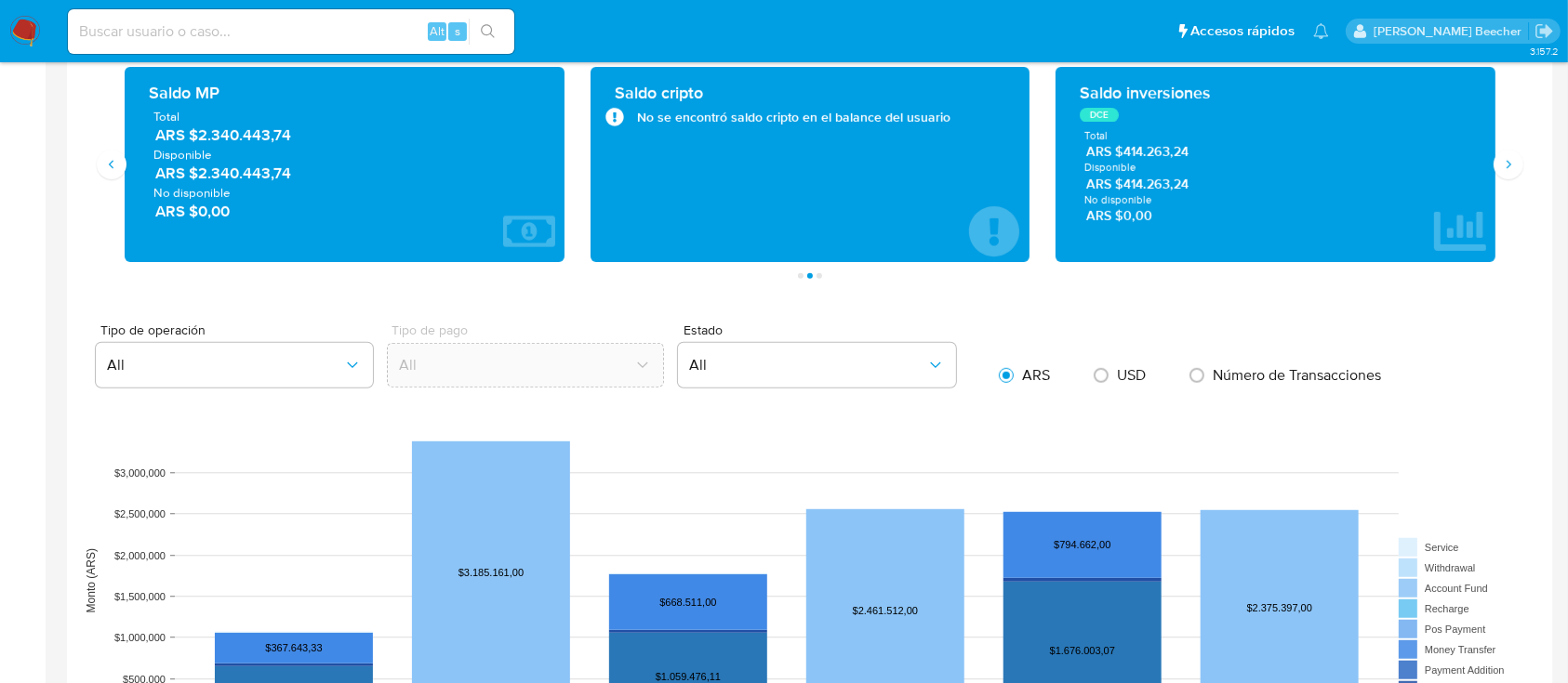
scroll to position [960, 0]
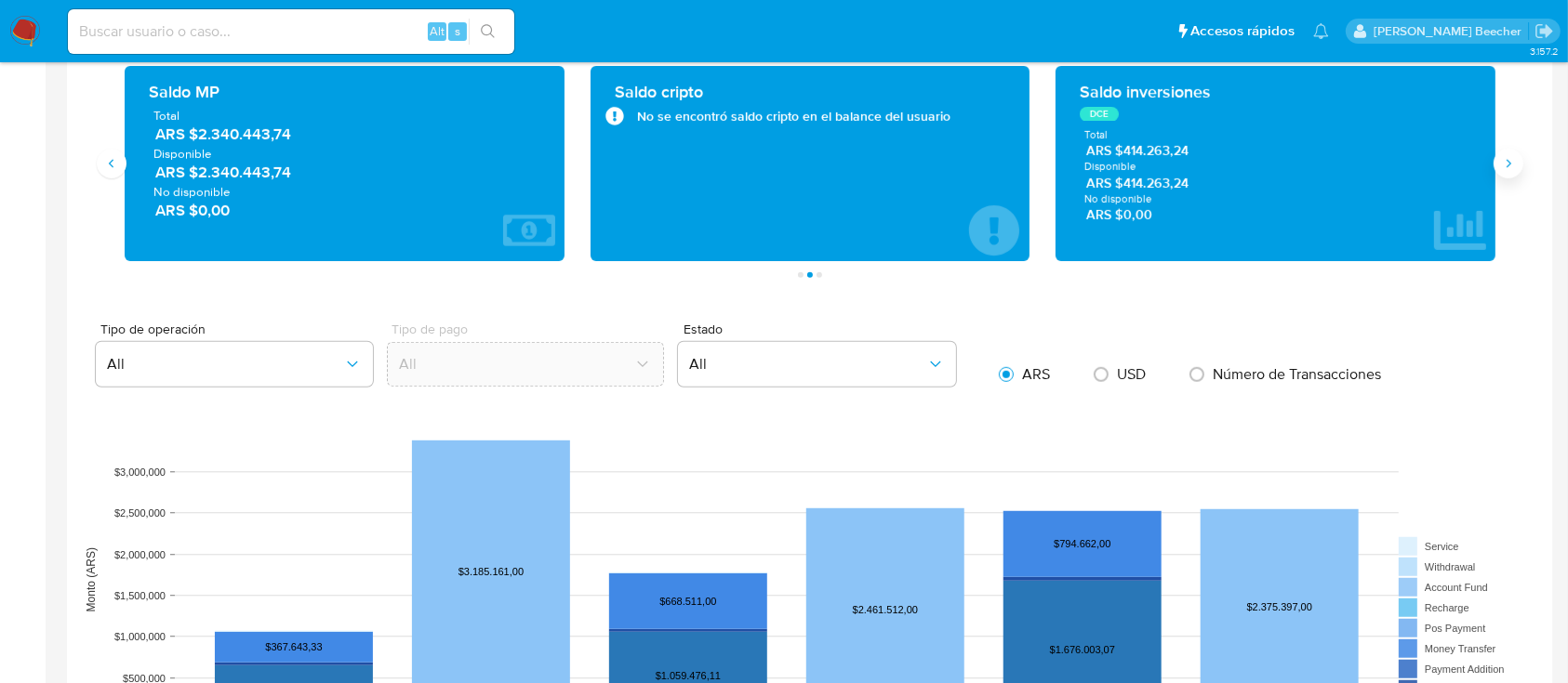
click at [1510, 162] on icon "Siguiente" at bounding box center [1508, 164] width 5 height 9
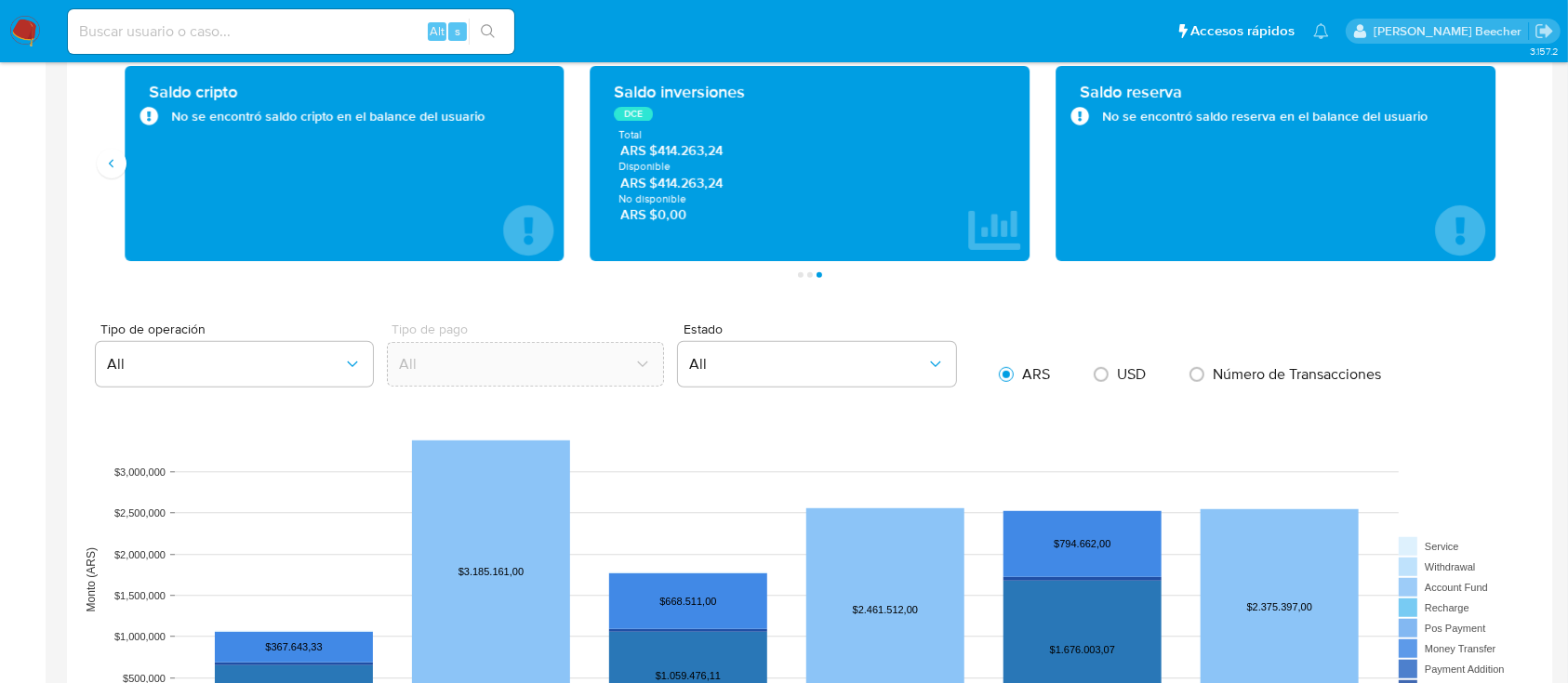
click at [678, 167] on span "Disponible" at bounding box center [811, 168] width 383 height 14
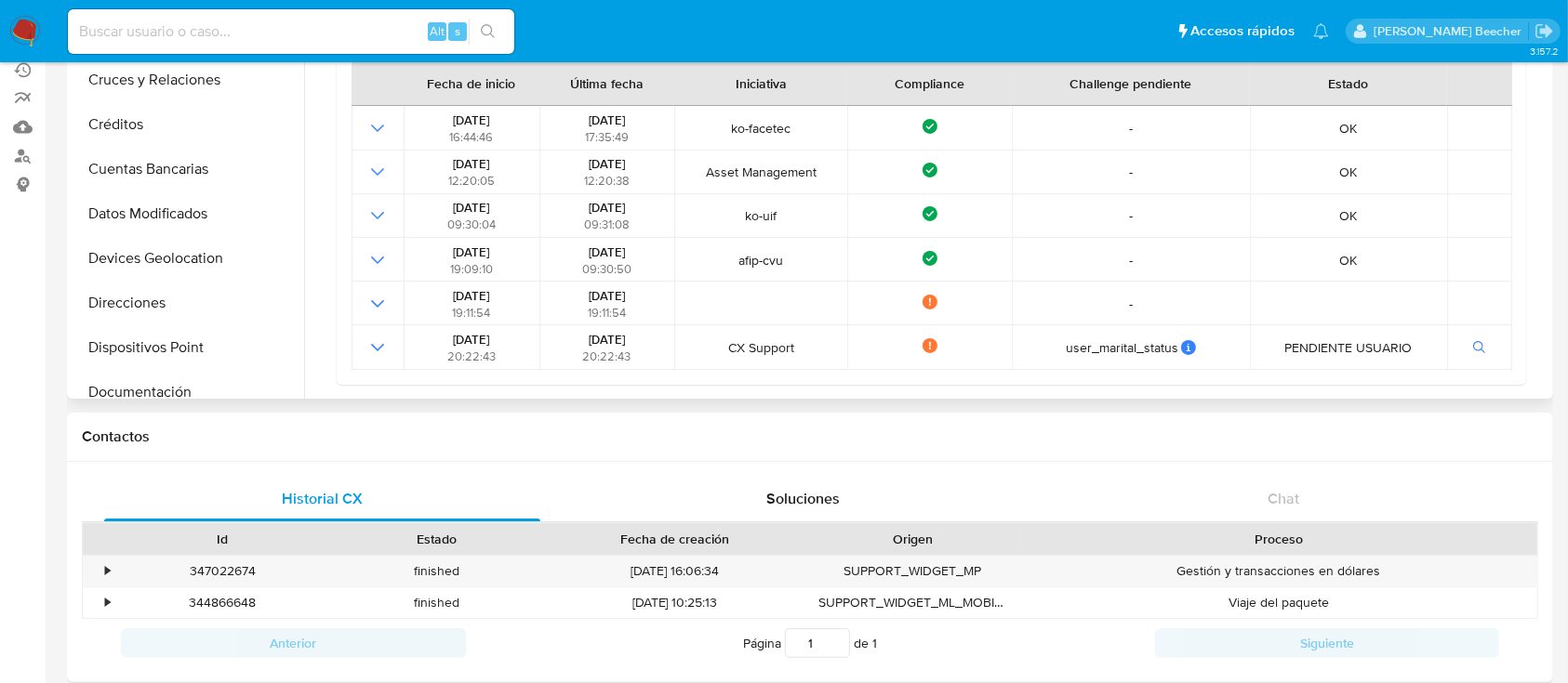
scroll to position [98, 0]
click at [197, 249] on button "Devices Geolocation" at bounding box center [179, 259] width 217 height 45
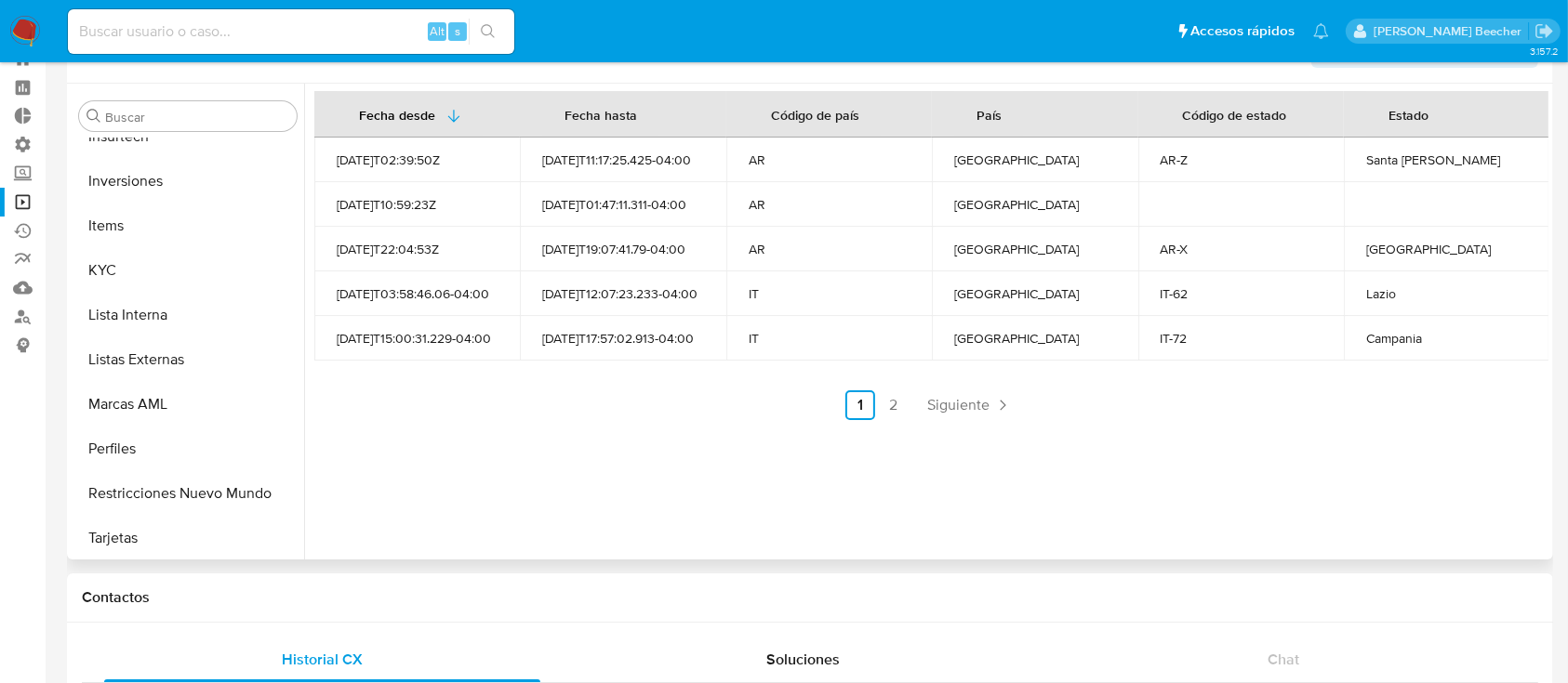
scroll to position [875, 0]
click at [196, 548] on button "Tarjetas" at bounding box center [179, 535] width 217 height 45
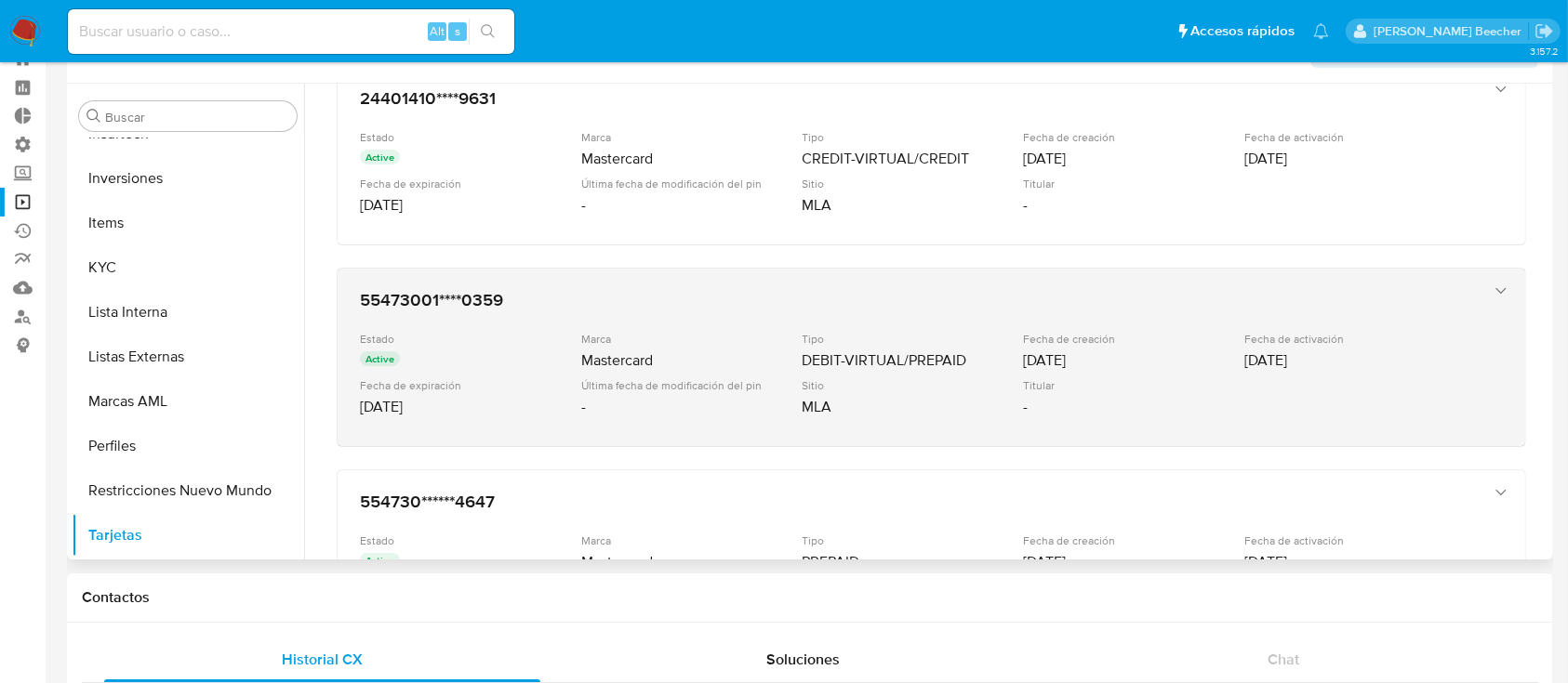
scroll to position [0, 0]
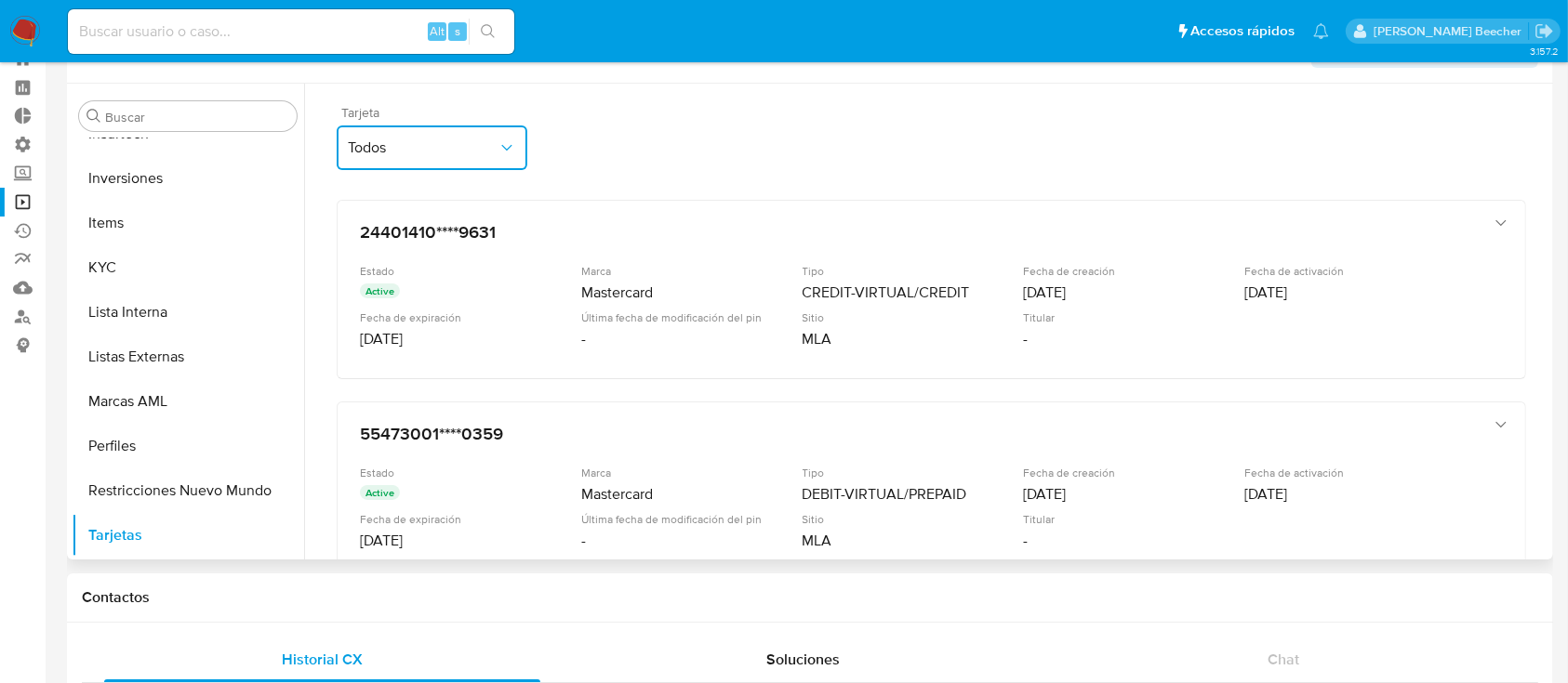
click at [492, 162] on button "Todos" at bounding box center [432, 147] width 191 height 45
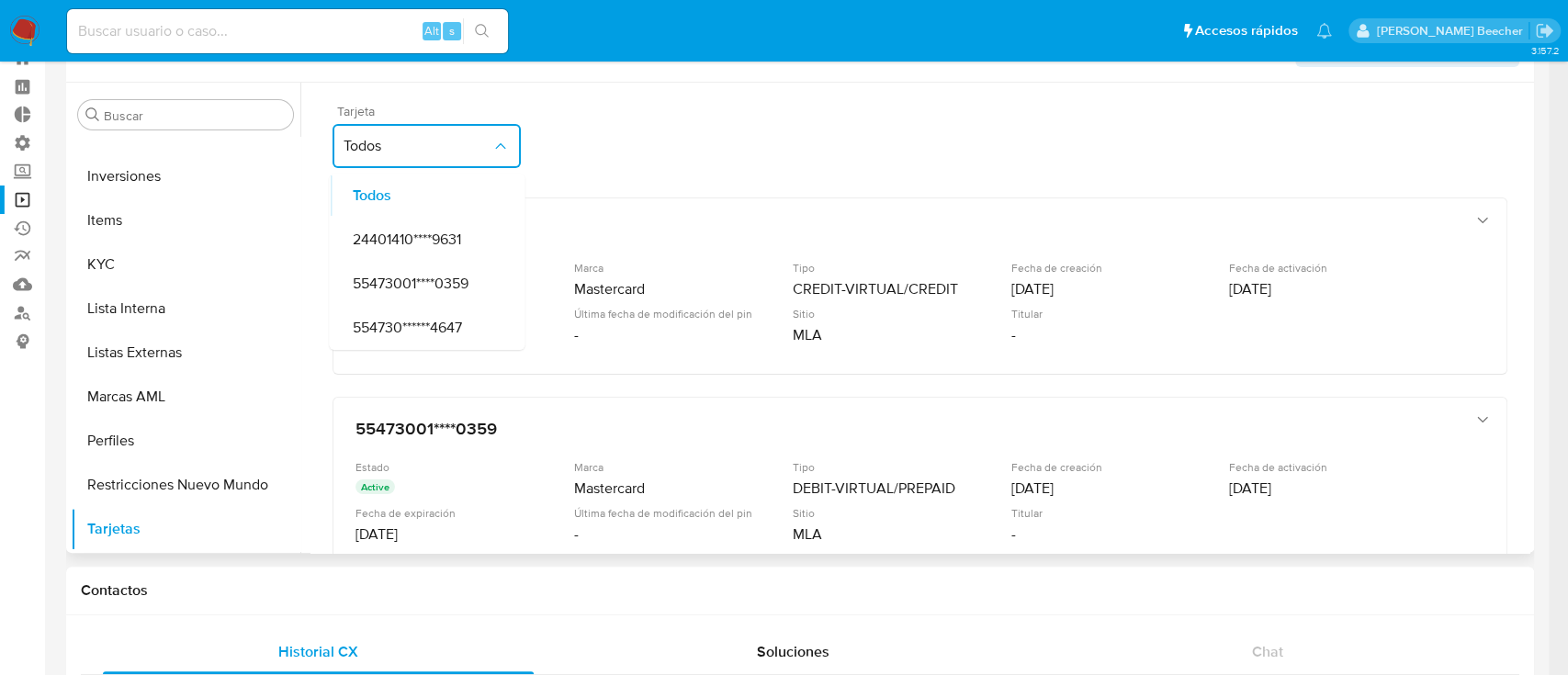
click at [485, 160] on button "Todos" at bounding box center [426, 145] width 188 height 44
